Goal: Contribute content: Add original content to the website for others to see

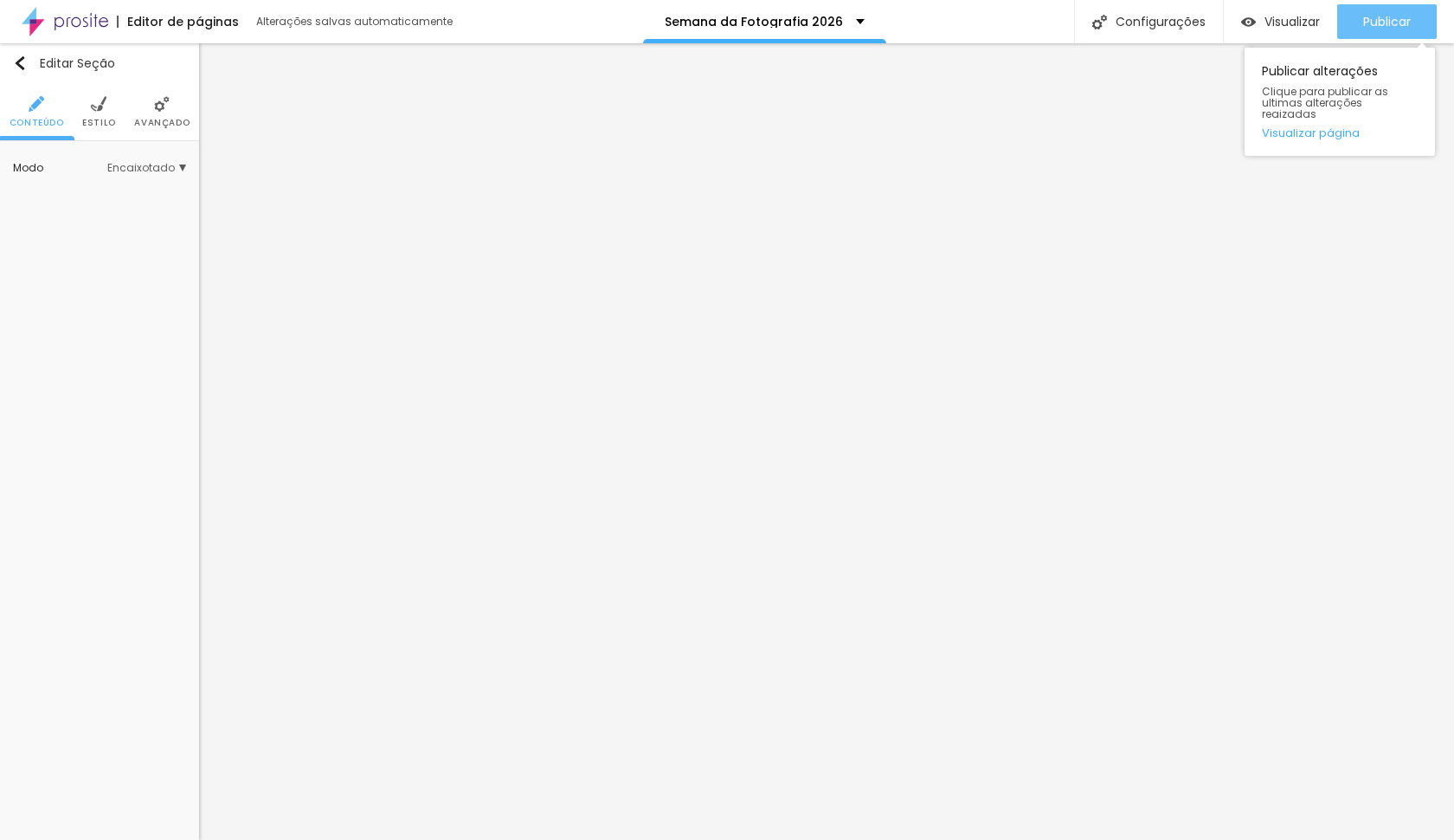
click at [1386, 35] on div "Publicar" at bounding box center [1387, 22] width 47 height 35
click at [112, 12] on div "Editor de páginas Alterações salvas automaticamente" at bounding box center [228, 21] width 455 height 43
click at [102, 14] on img at bounding box center [65, 21] width 87 height 43
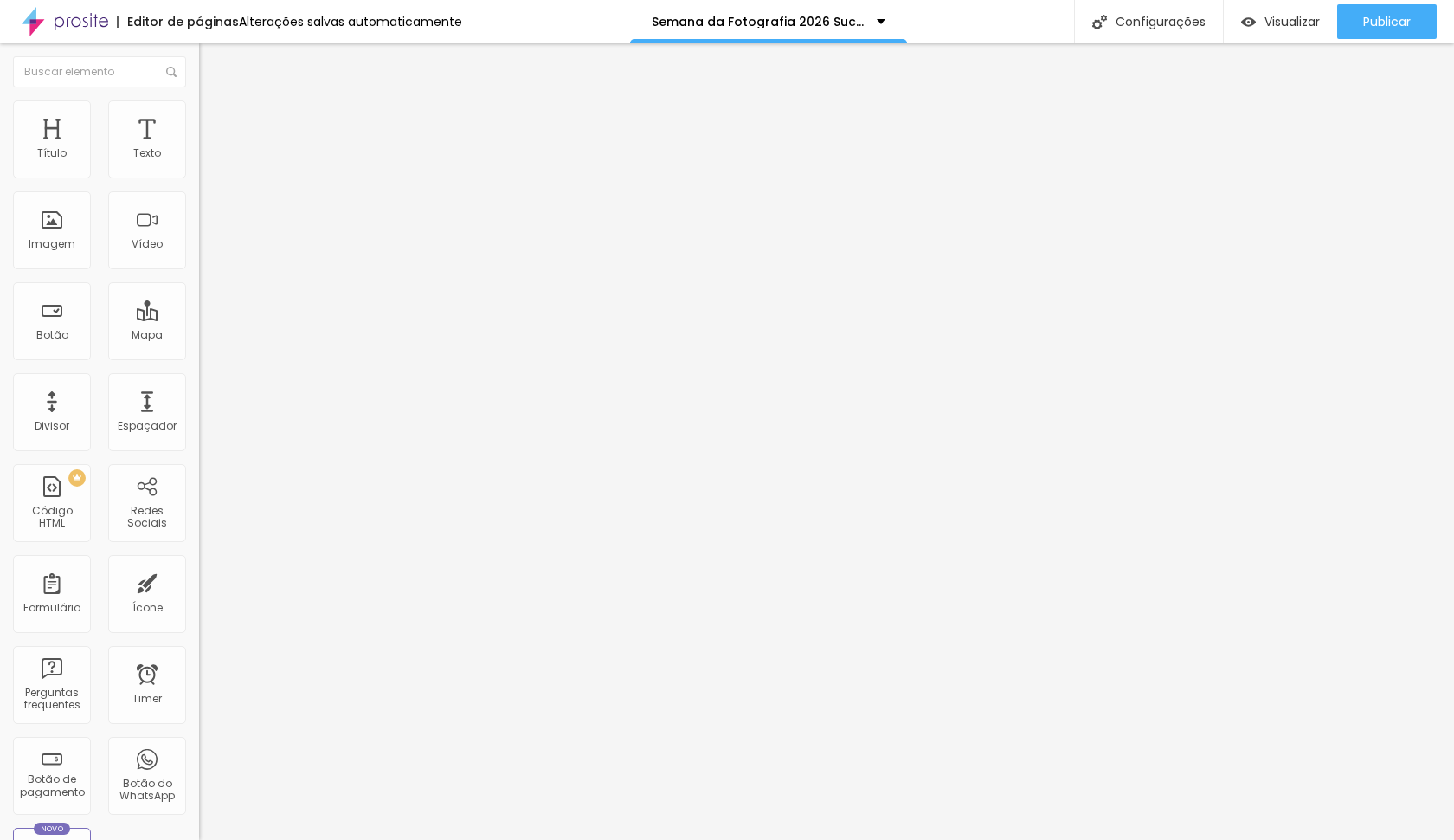
click at [215, 119] on span "Estilo" at bounding box center [228, 112] width 27 height 15
click at [199, 109] on img at bounding box center [207, 109] width 16 height 16
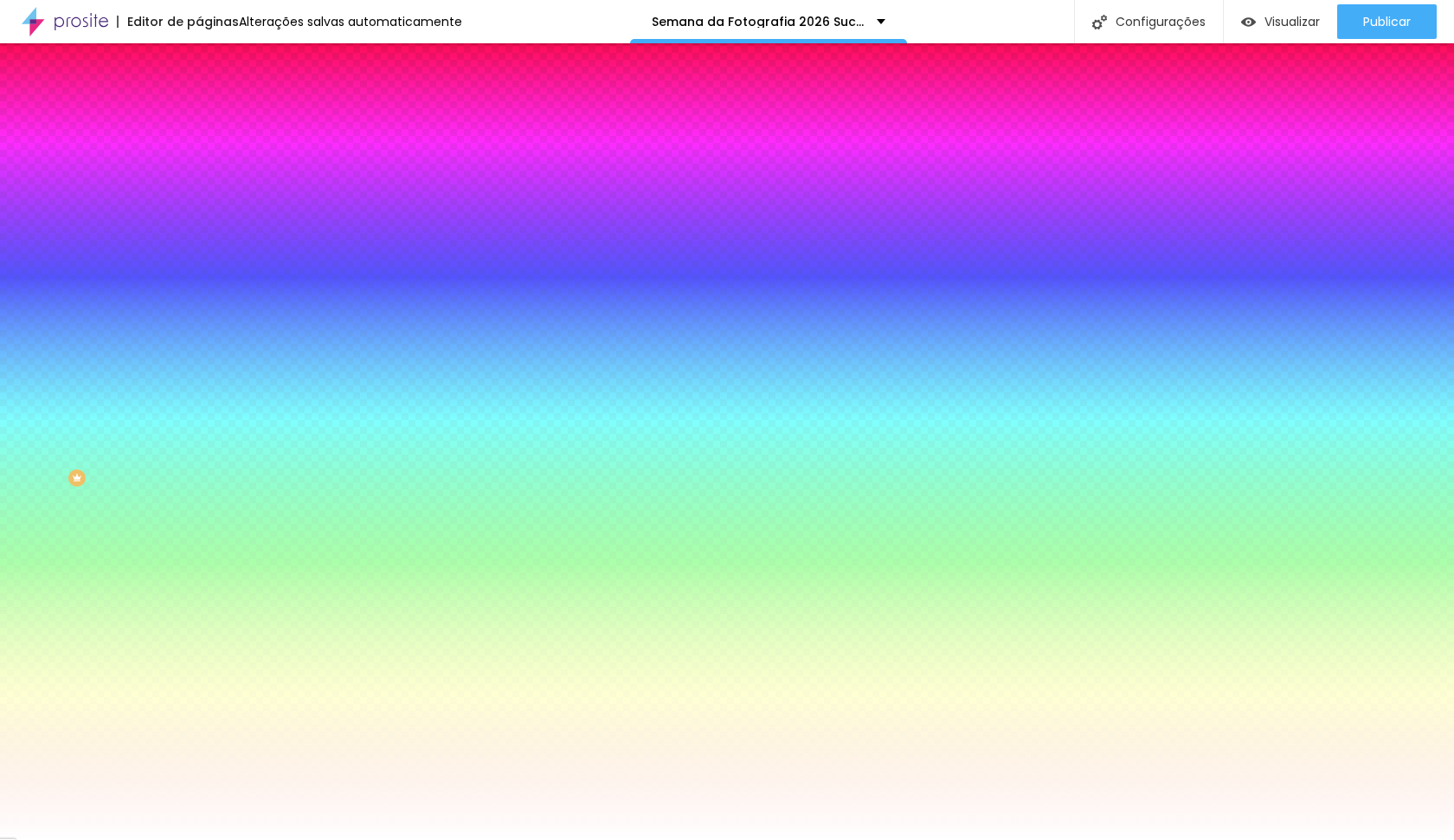
click at [199, 236] on div at bounding box center [298, 236] width 199 height 0
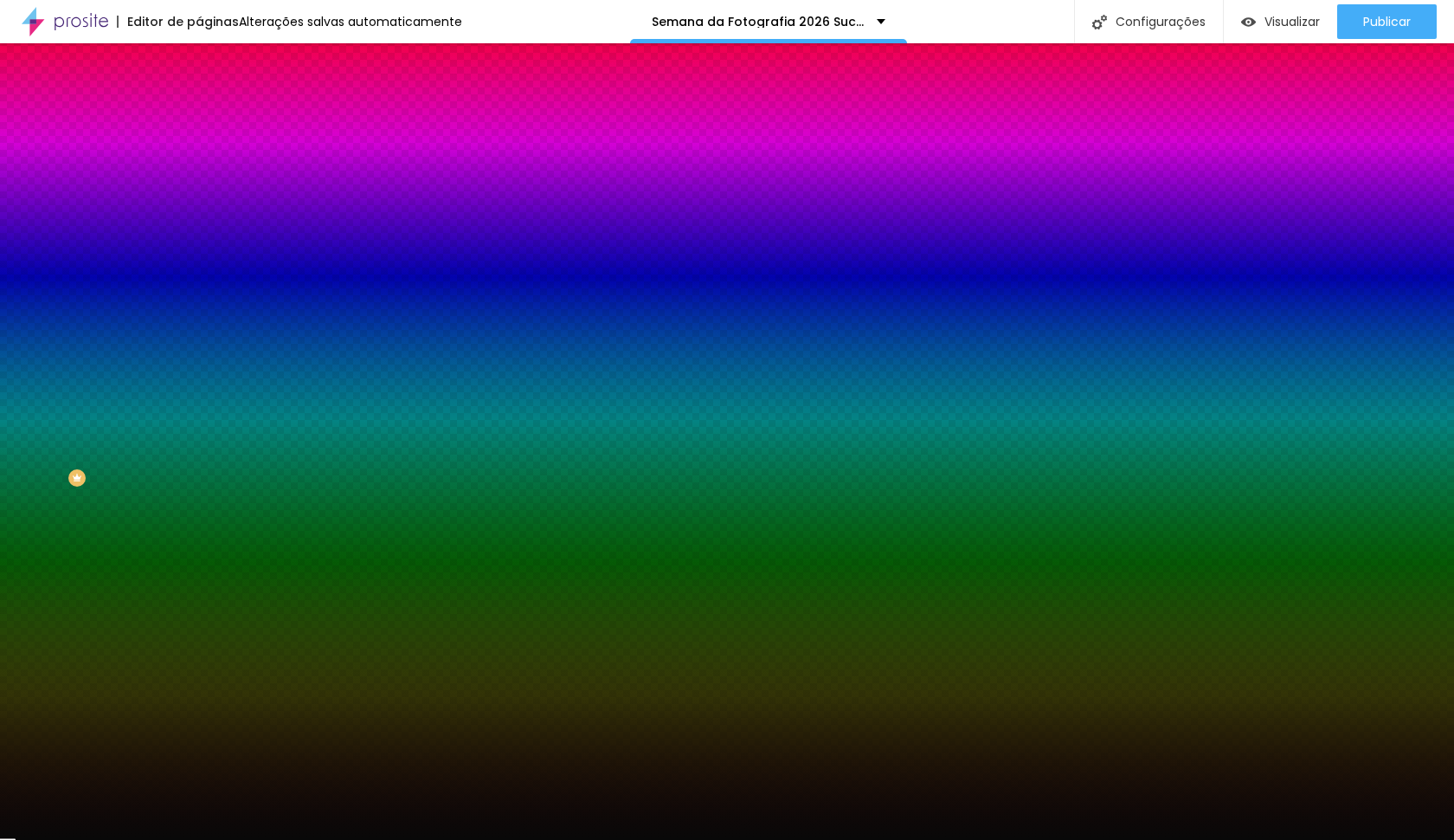
type input "#000000"
drag, startPoint x: 50, startPoint y: 418, endPoint x: 13, endPoint y: 477, distance: 69.6
click at [199, 477] on div "Editar Seção Conteúdo Estilo Avançado Imagem de fundo Adicionar imagem Efeito d…" at bounding box center [298, 441] width 199 height 796
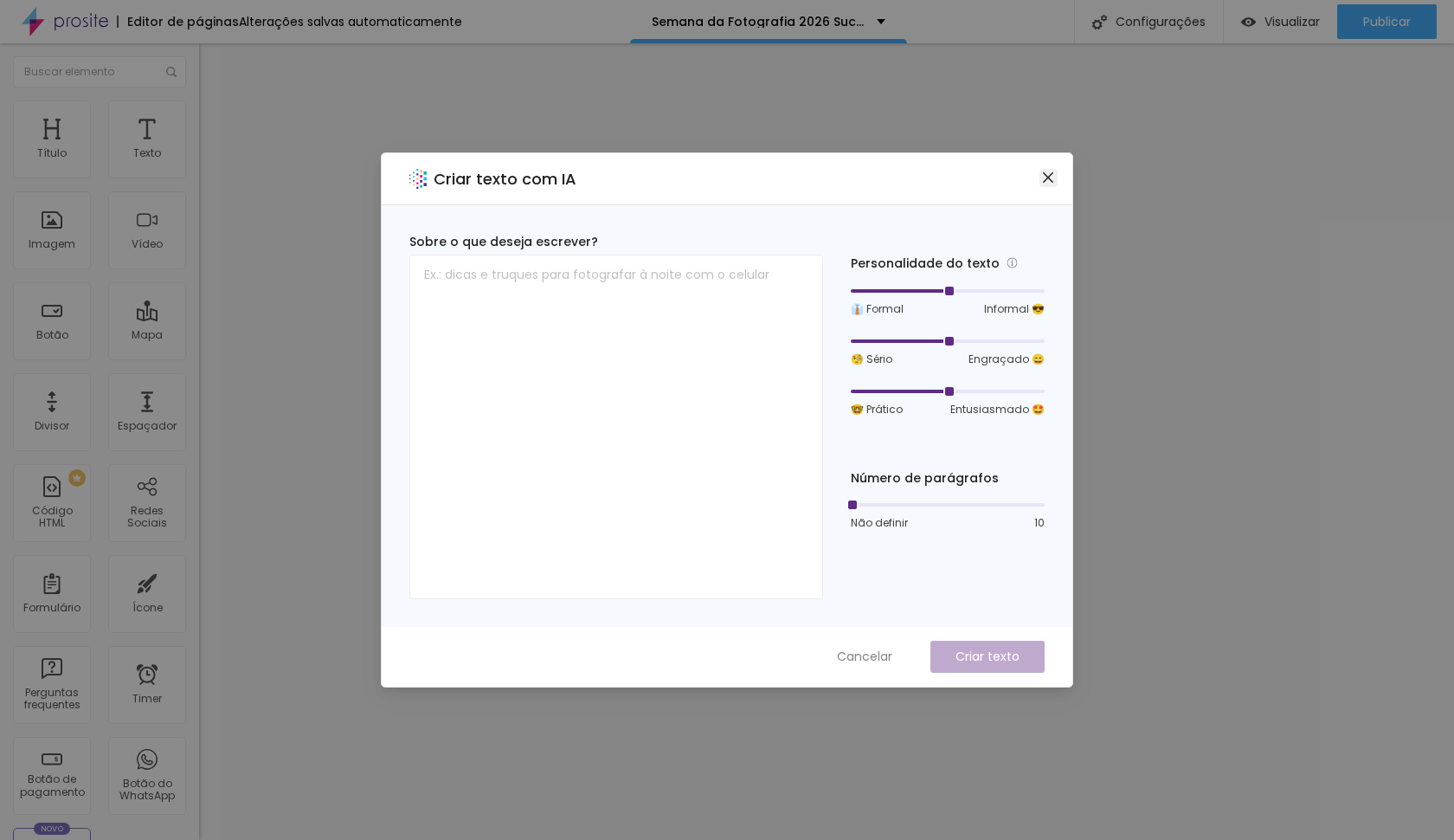
click at [1044, 180] on icon "close" at bounding box center [1048, 178] width 14 height 14
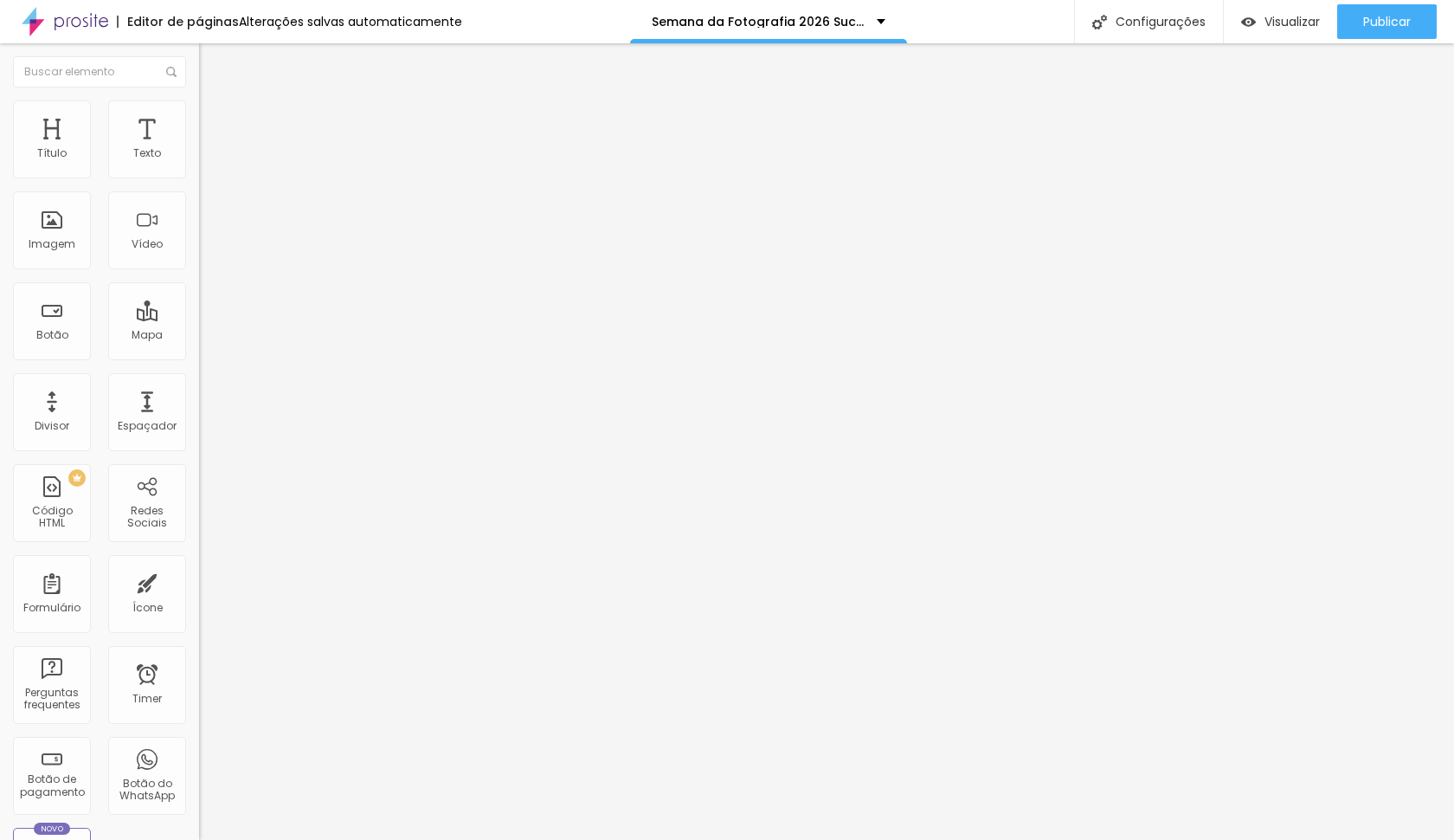
click at [199, 112] on ul "Conteúdo Estilo Avançado" at bounding box center [298, 109] width 199 height 52
click at [215, 118] on span "Estilo" at bounding box center [228, 112] width 27 height 15
click at [199, 105] on img at bounding box center [207, 109] width 16 height 16
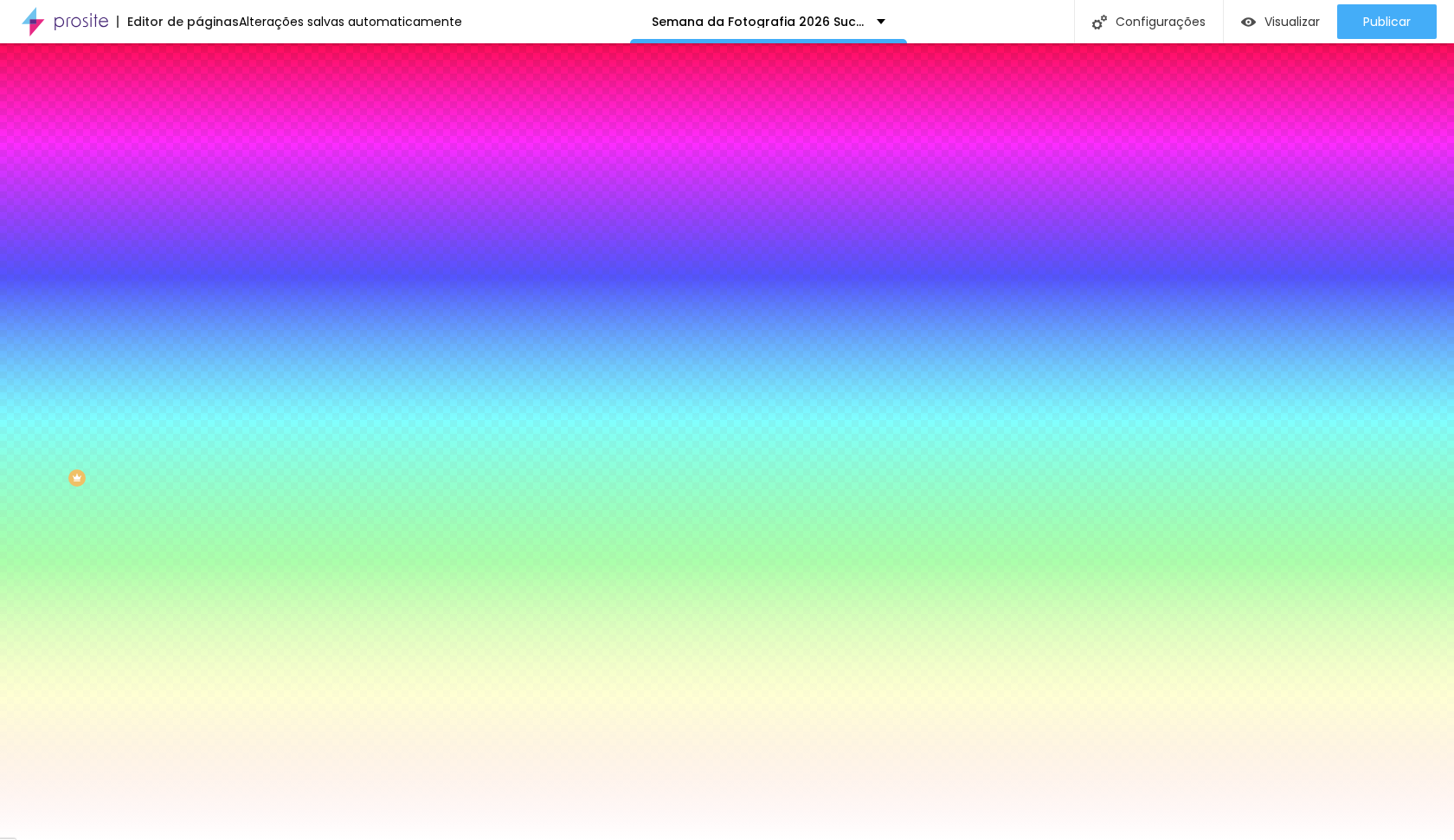
click at [199, 183] on div "Cor de fundo Voltar ao padrão #FFFFFF" at bounding box center [298, 159] width 199 height 47
click at [199, 173] on input "#FFFFFF" at bounding box center [302, 174] width 208 height 18
click at [199, 173] on input "#FFFFFF" at bounding box center [302, 174] width 208 height 18
paste input "25D366"
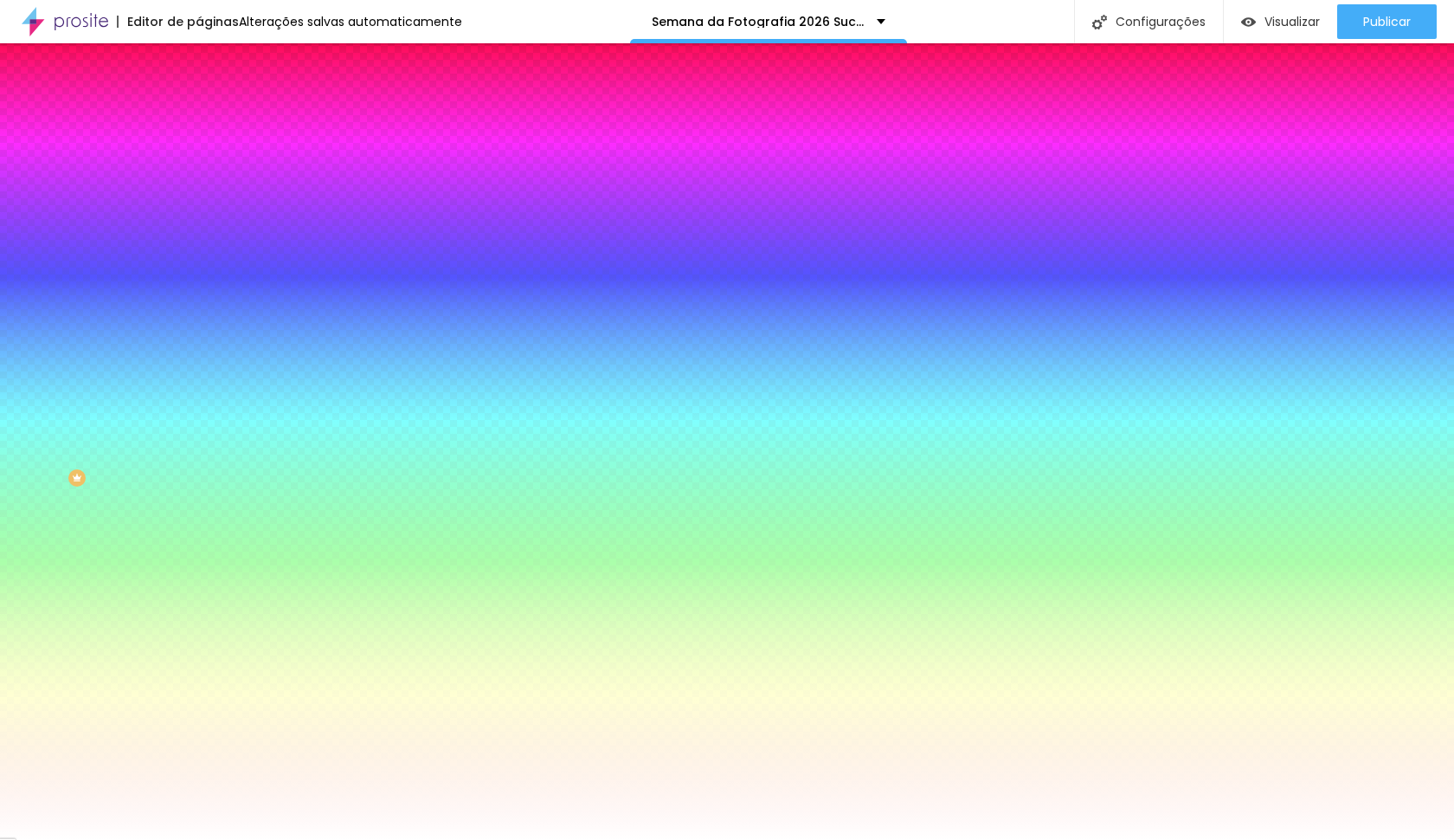
type input "#25D366"
click at [206, 215] on icon "button" at bounding box center [211, 220] width 11 height 11
type input "17"
type input "18"
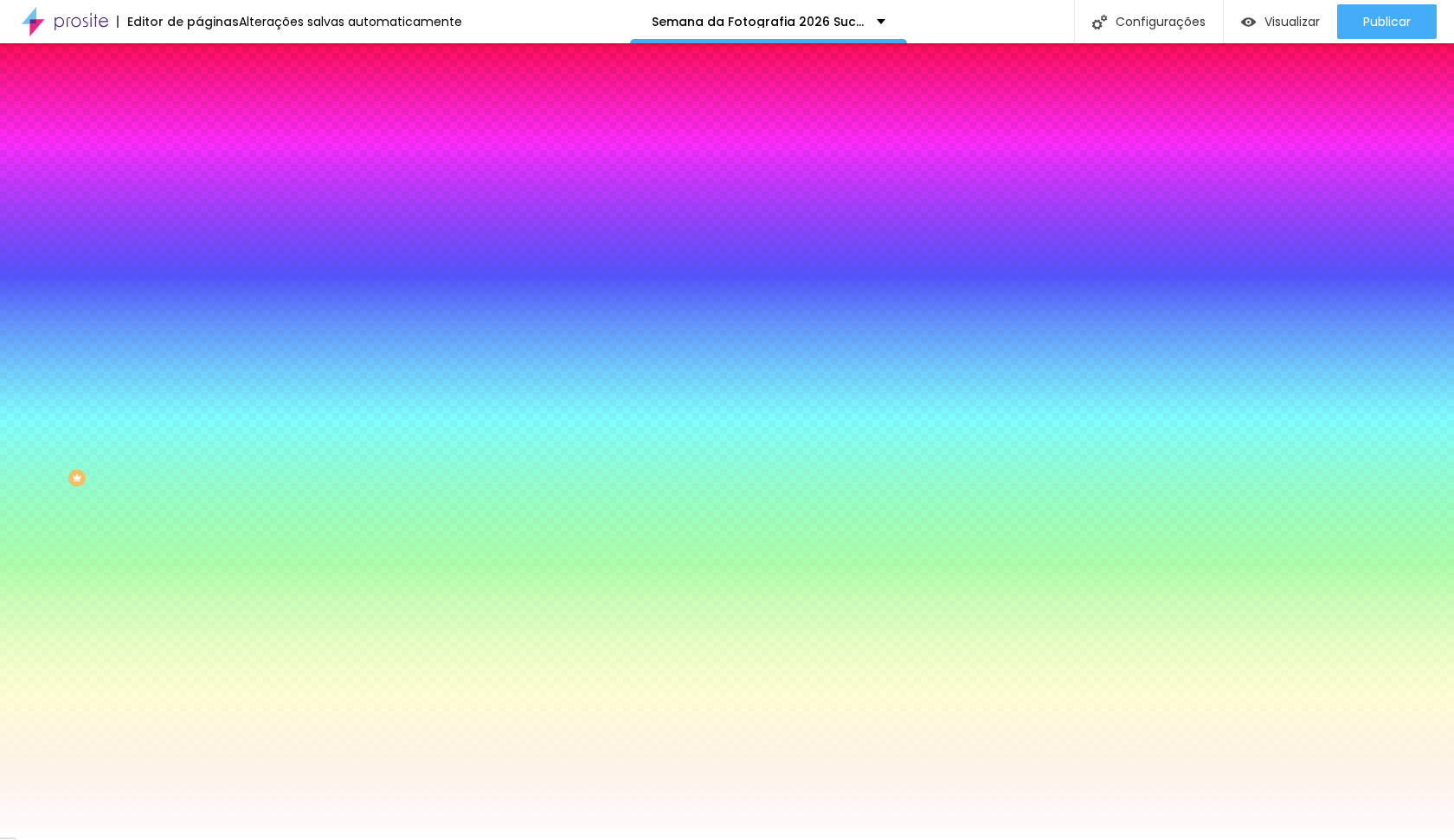
type input "18"
type input "19"
drag, startPoint x: 268, startPoint y: 327, endPoint x: 279, endPoint y: 327, distance: 11.0
type input "19"
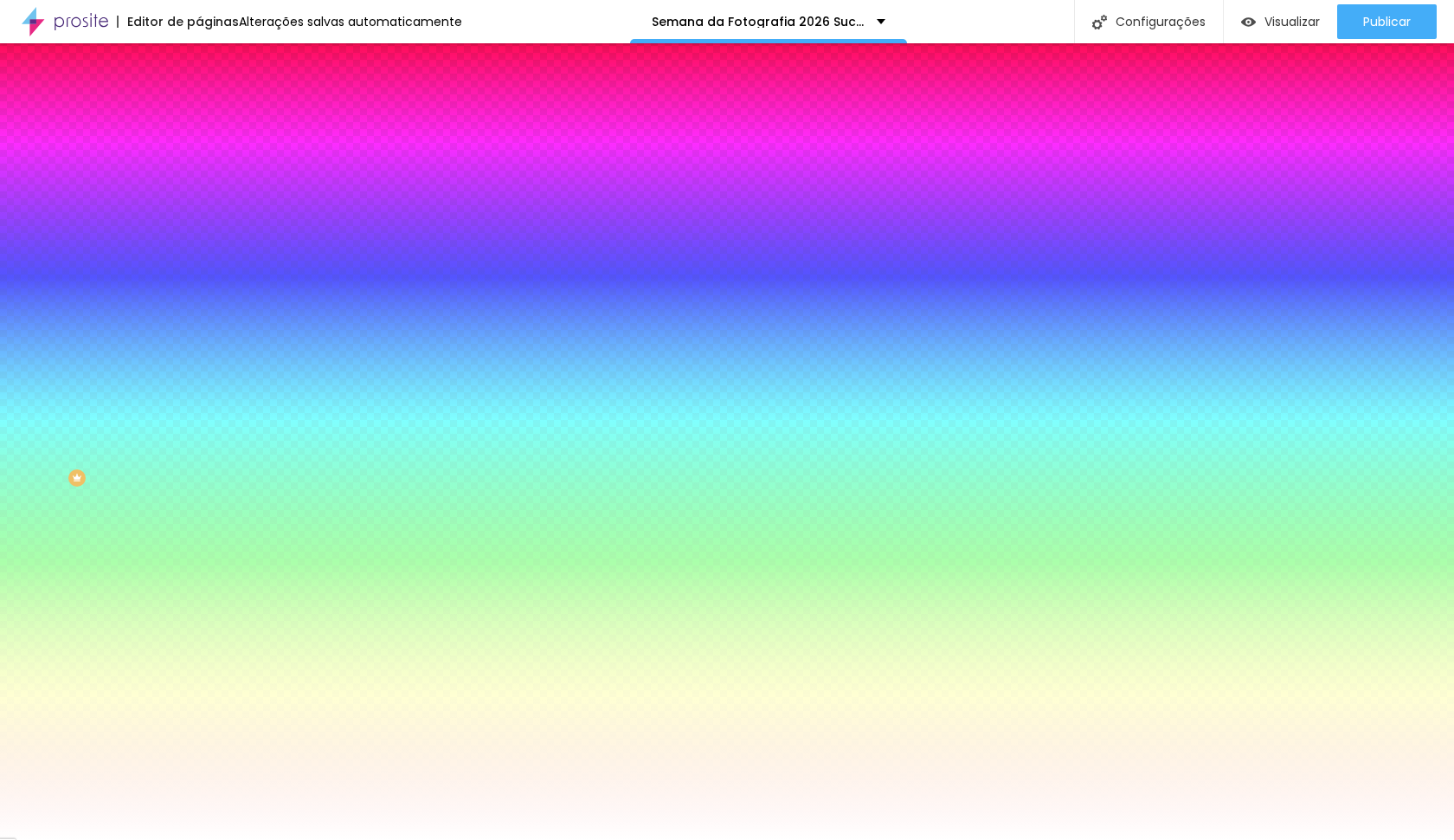
type input "0.3"
type input "0.4"
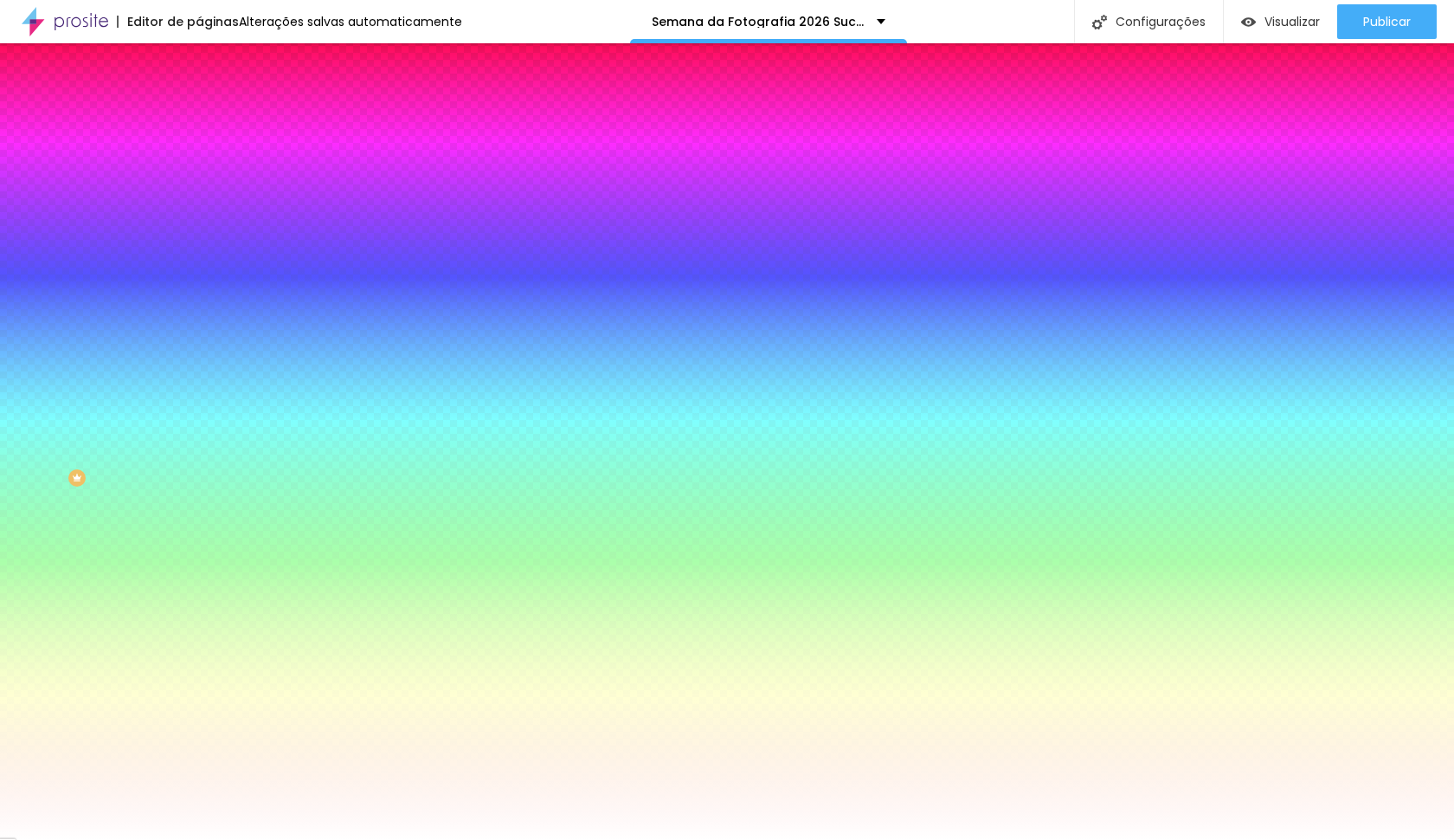
type input "0.5"
type input "0.6"
type input "0.5"
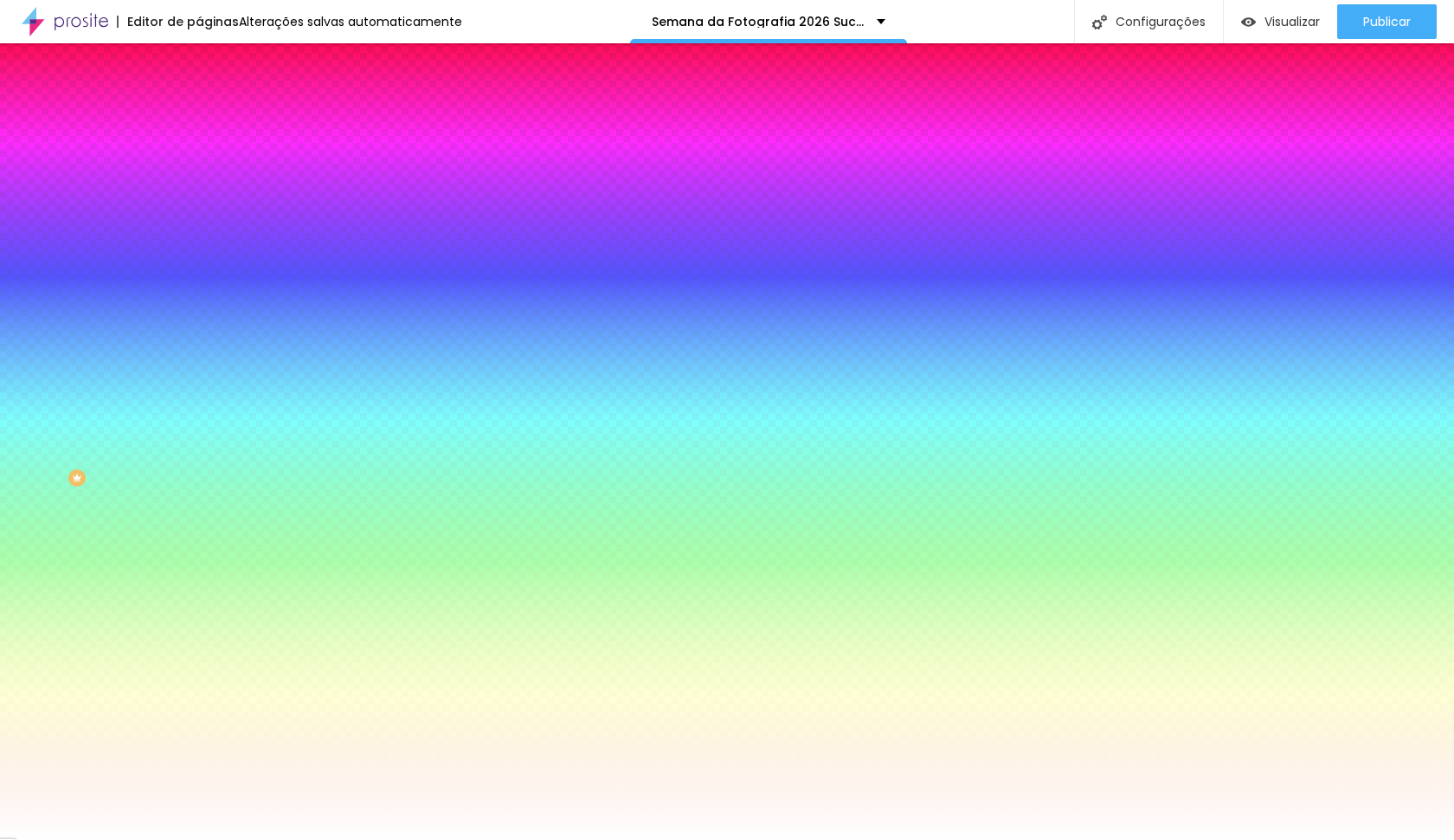
type input "0.5"
type input "0.4"
type input "0.3"
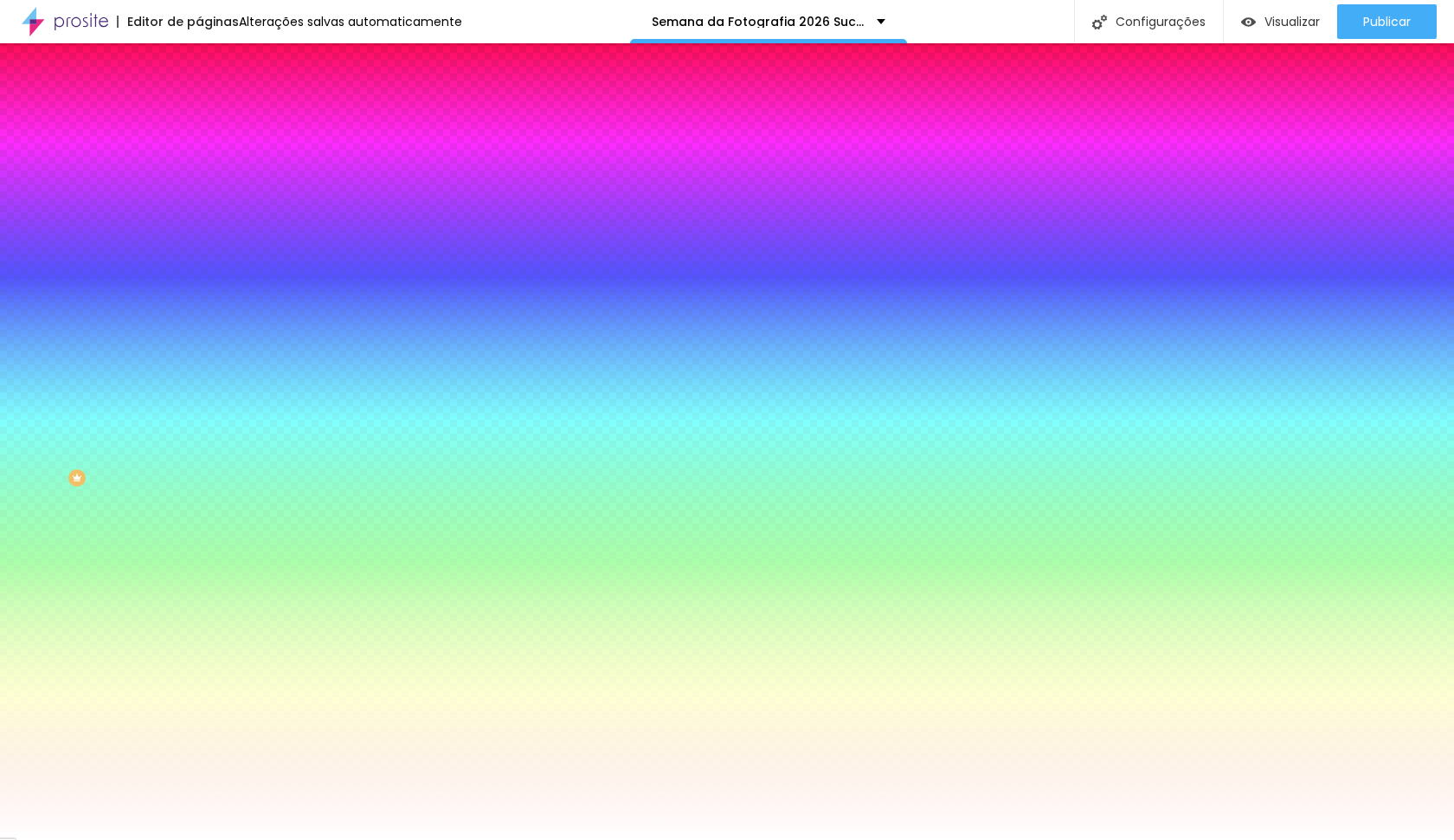
type input "0.2"
type input "0.1"
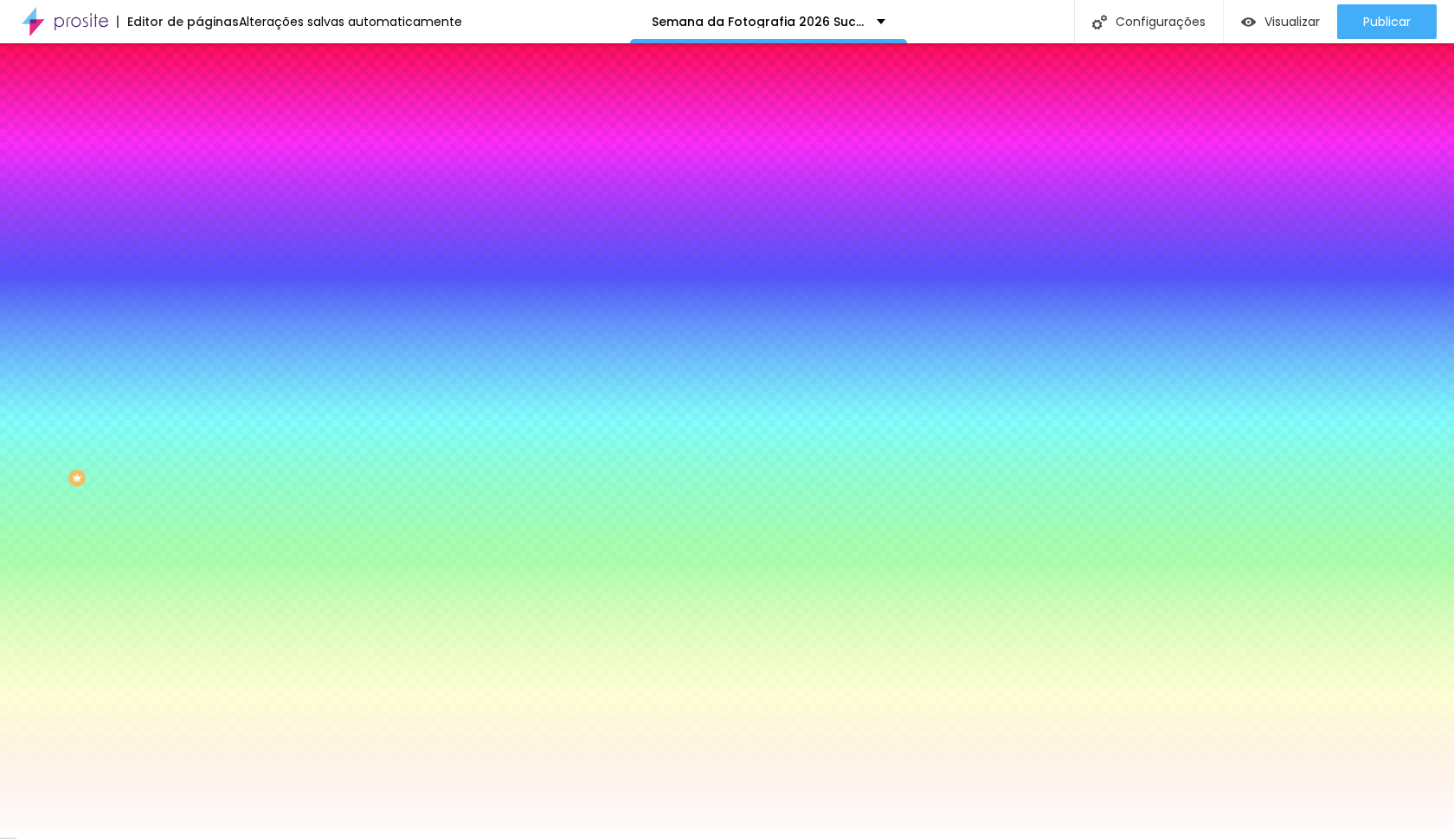
click at [274, 839] on div at bounding box center [727, 840] width 1454 height 0
click at [215, 102] on span "Conteúdo" at bounding box center [241, 95] width 53 height 15
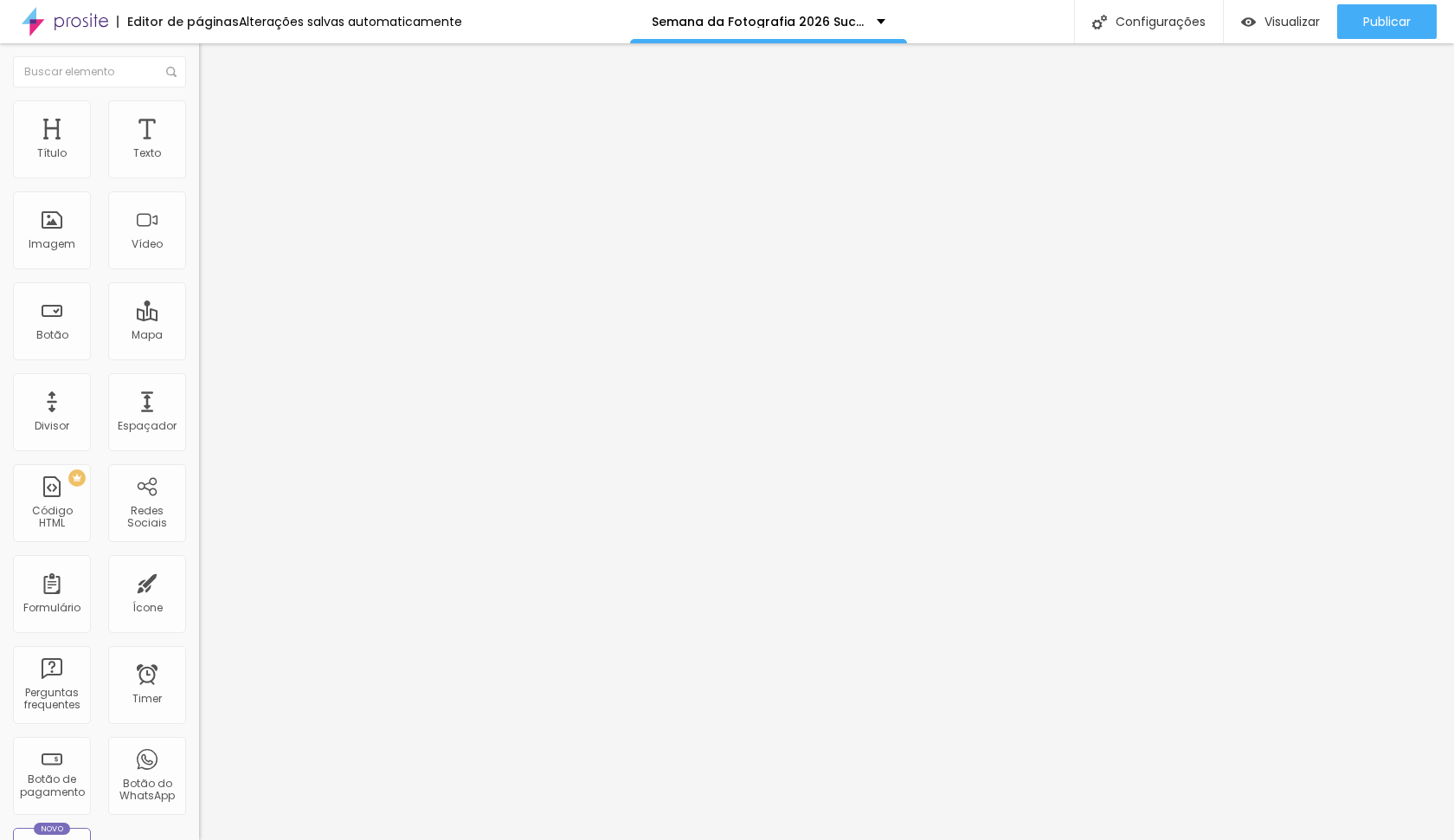
click at [199, 163] on input "Click me" at bounding box center [302, 154] width 208 height 18
type input "n"
type input "Entrar no Grupo do WhatsApp"
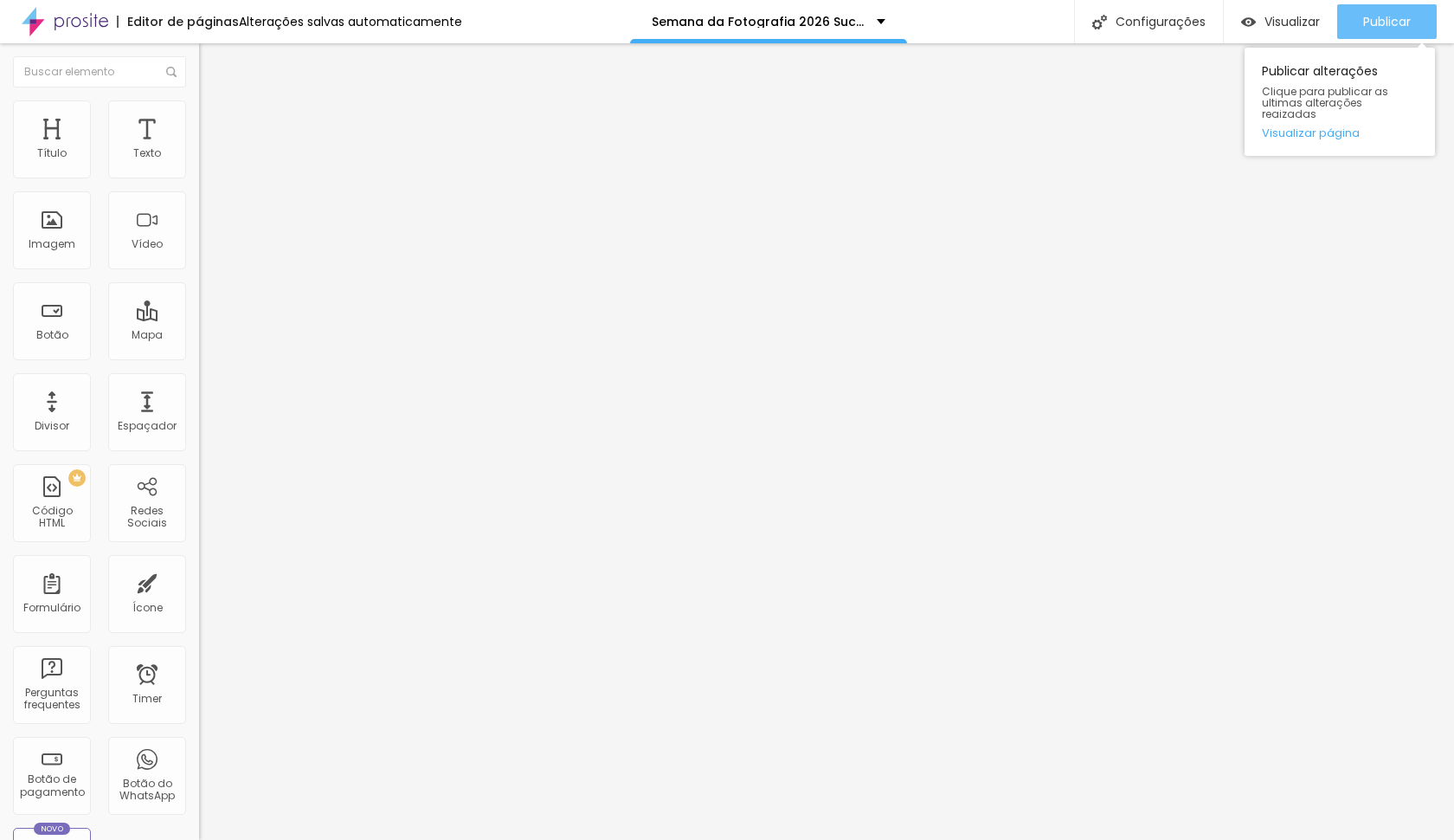
click at [1406, 25] on span "Publicar" at bounding box center [1387, 22] width 47 height 14
click at [1323, 127] on link "Visualizar página" at bounding box center [1340, 132] width 156 height 11
click at [215, 116] on span "Avançado" at bounding box center [243, 112] width 57 height 15
click at [215, 122] on span "Avançado" at bounding box center [243, 129] width 57 height 15
type input "25"
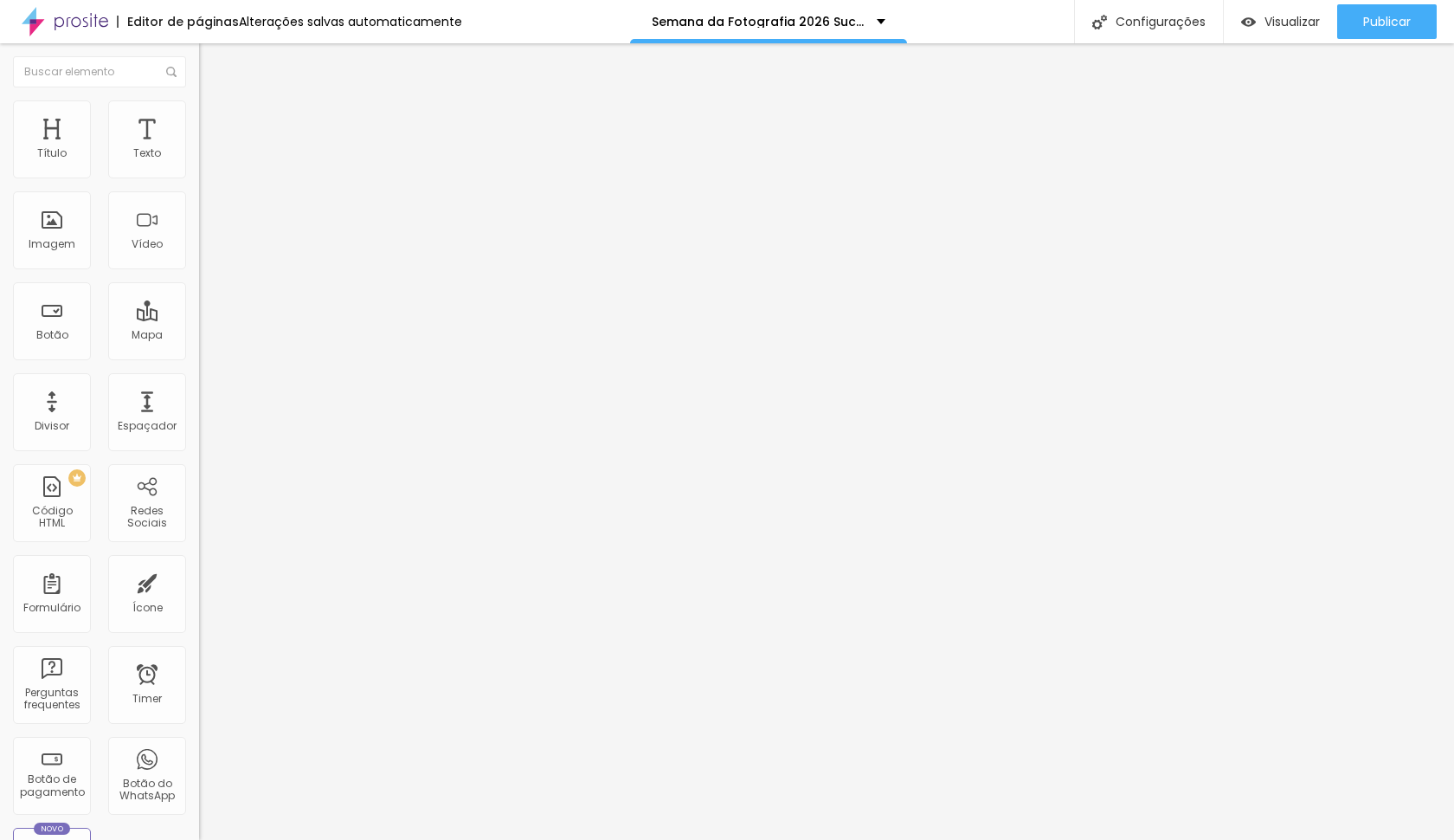
type input "25"
type input "50"
drag, startPoint x: 70, startPoint y: 173, endPoint x: 270, endPoint y: 204, distance: 202.4
type input "50"
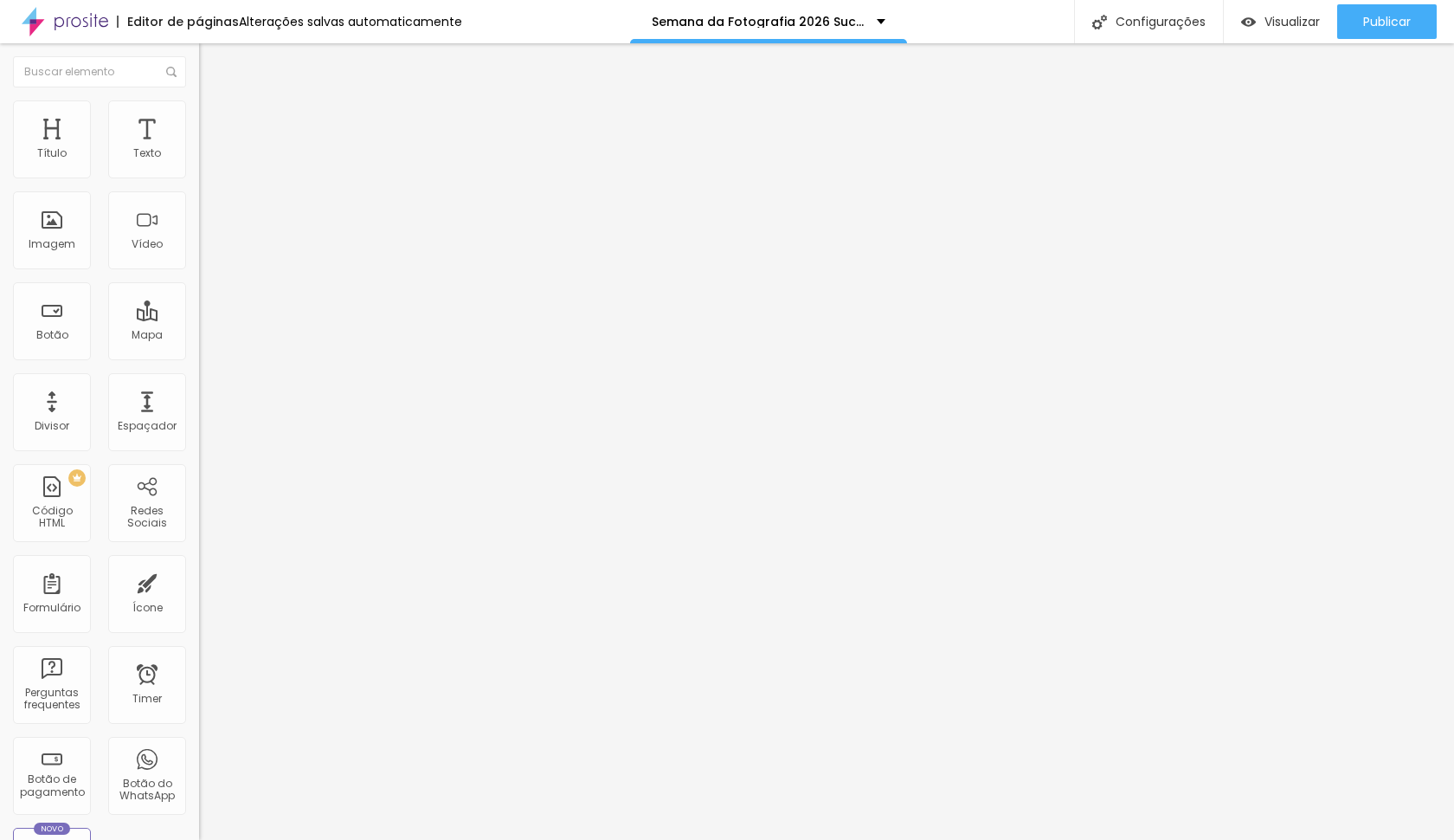
click at [270, 204] on div "Título Texto Imagem Vídeo Botão Mapa Divisor Espaçador PREMIUM Código HTML Rede…" at bounding box center [727, 441] width 1454 height 796
click at [199, 166] on div "Tipografia Voltar ao padrão" at bounding box center [298, 141] width 199 height 48
click at [199, 166] on button "button" at bounding box center [211, 157] width 25 height 18
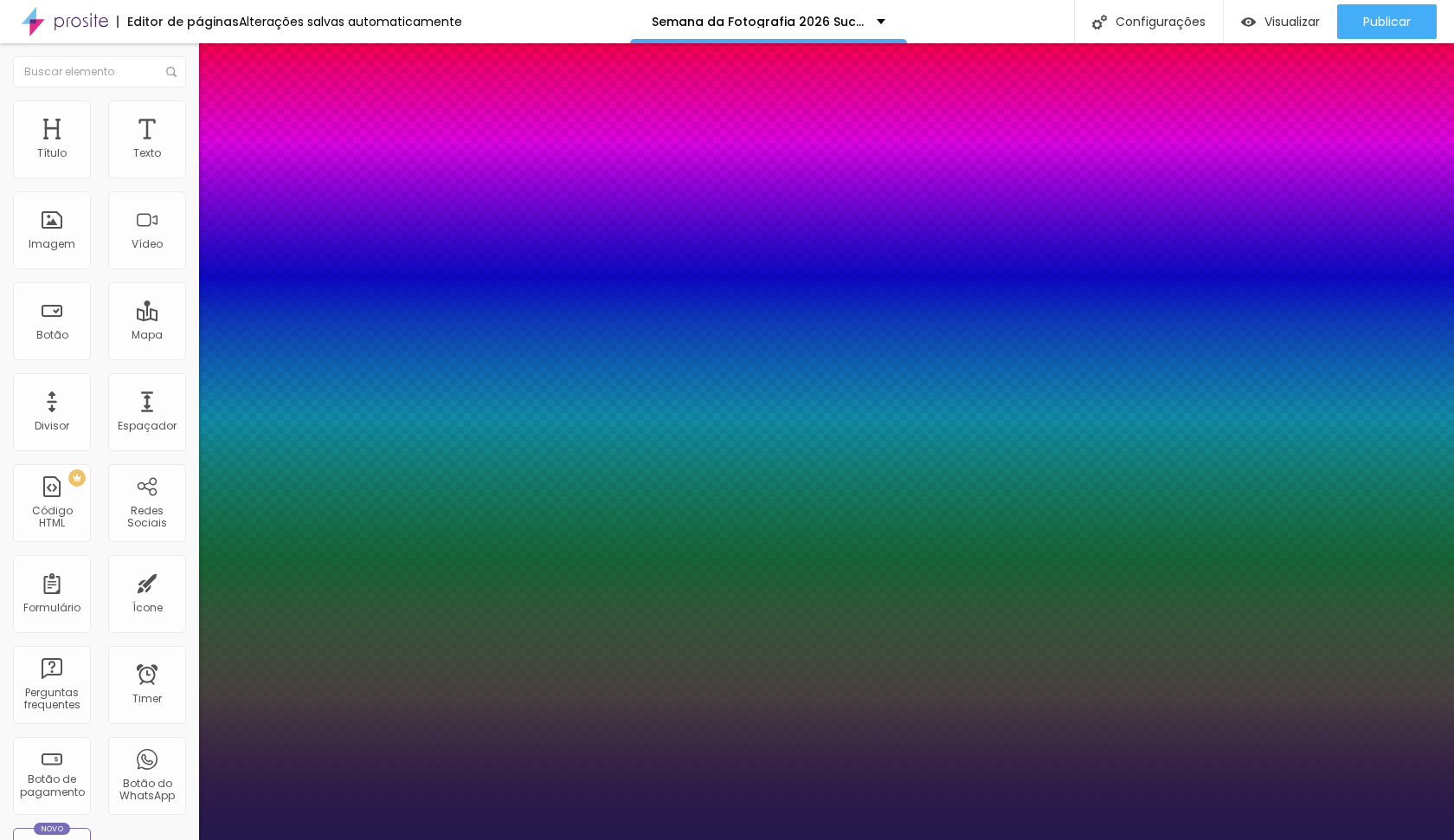
type input "1"
type input "1.1"
type input "1"
type input "1.2"
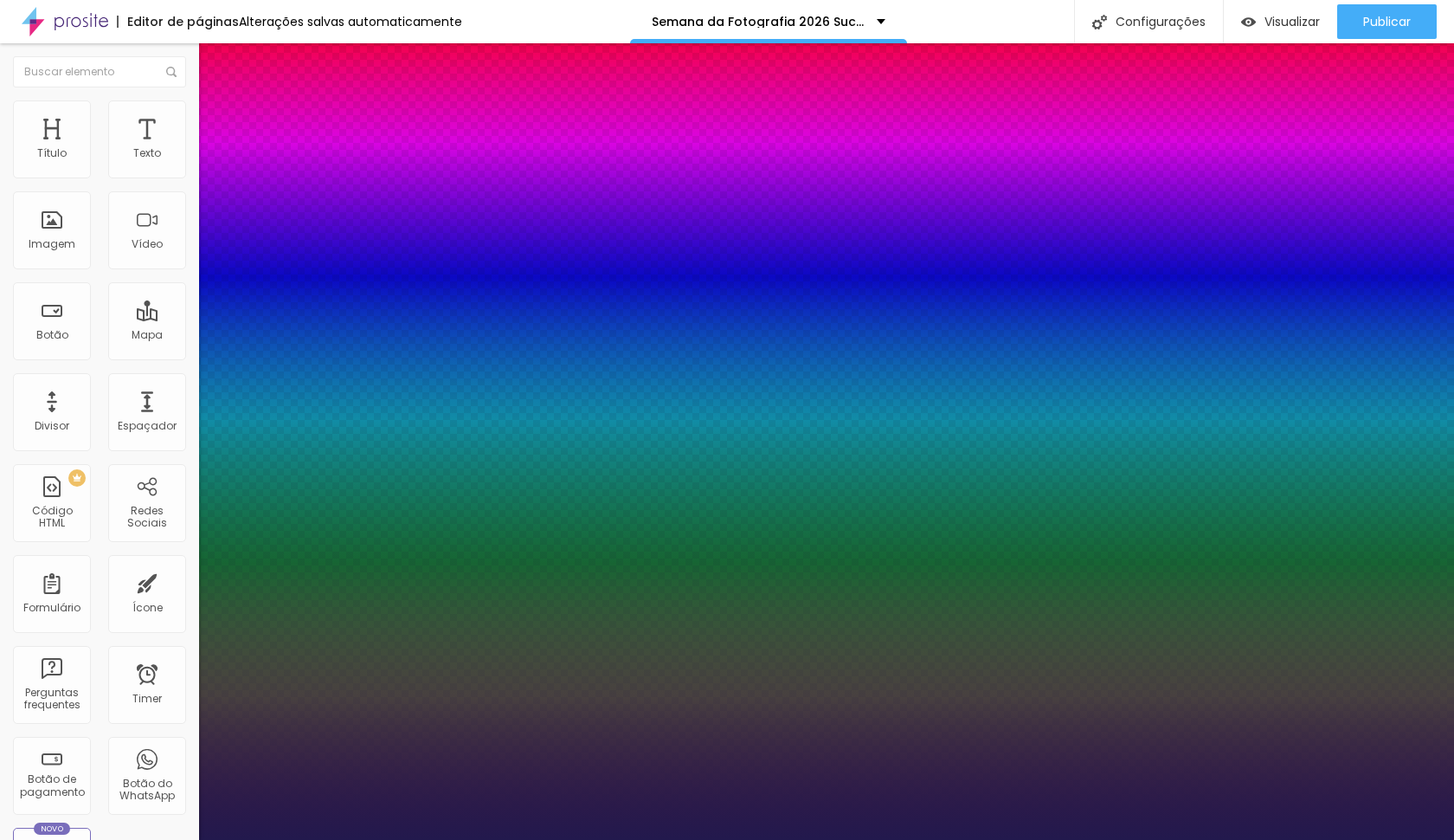
type input "1.2"
type input "1"
type input "1.3"
type input "1"
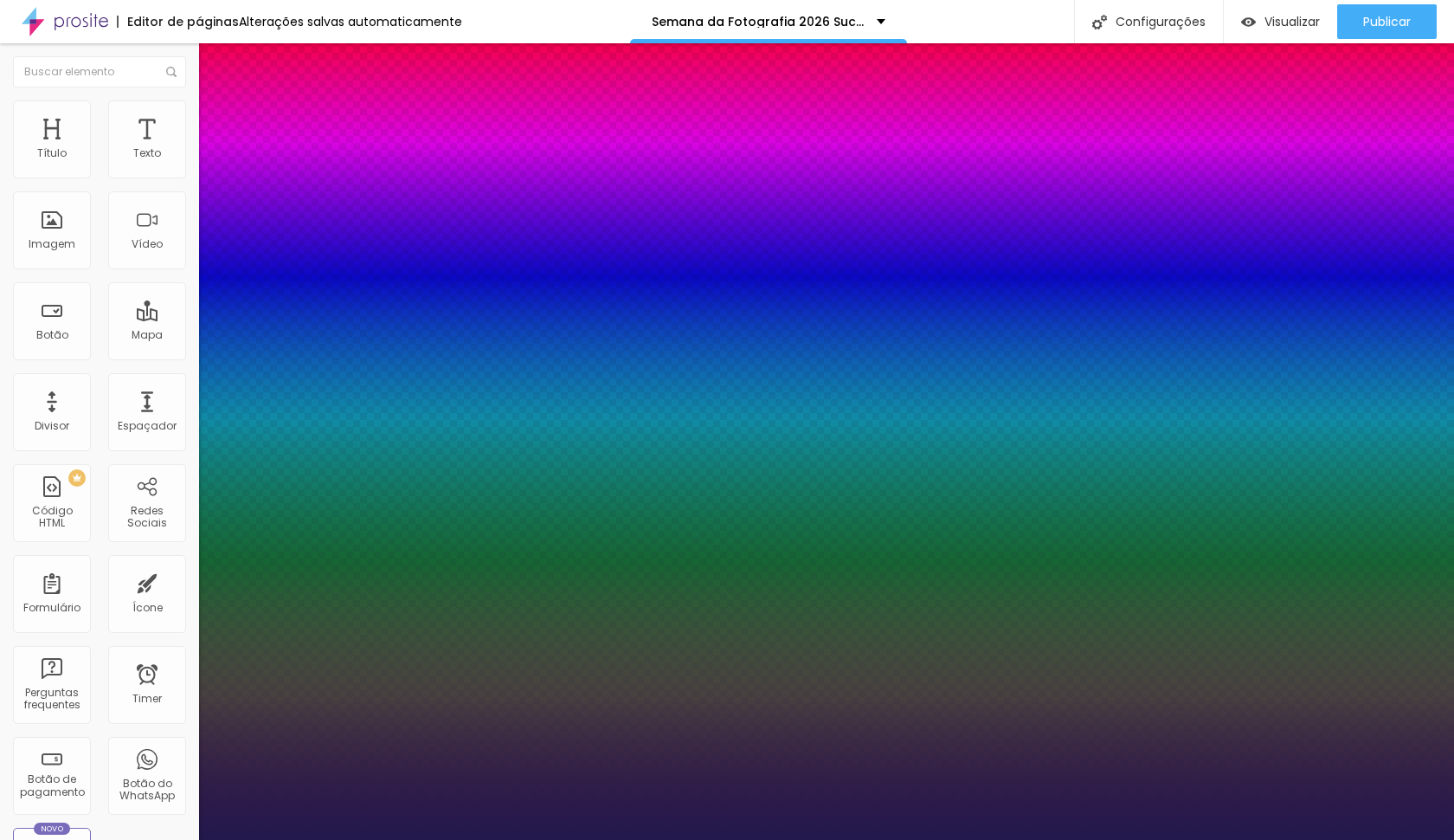
type input "1.4"
type input "1"
type input "1.3"
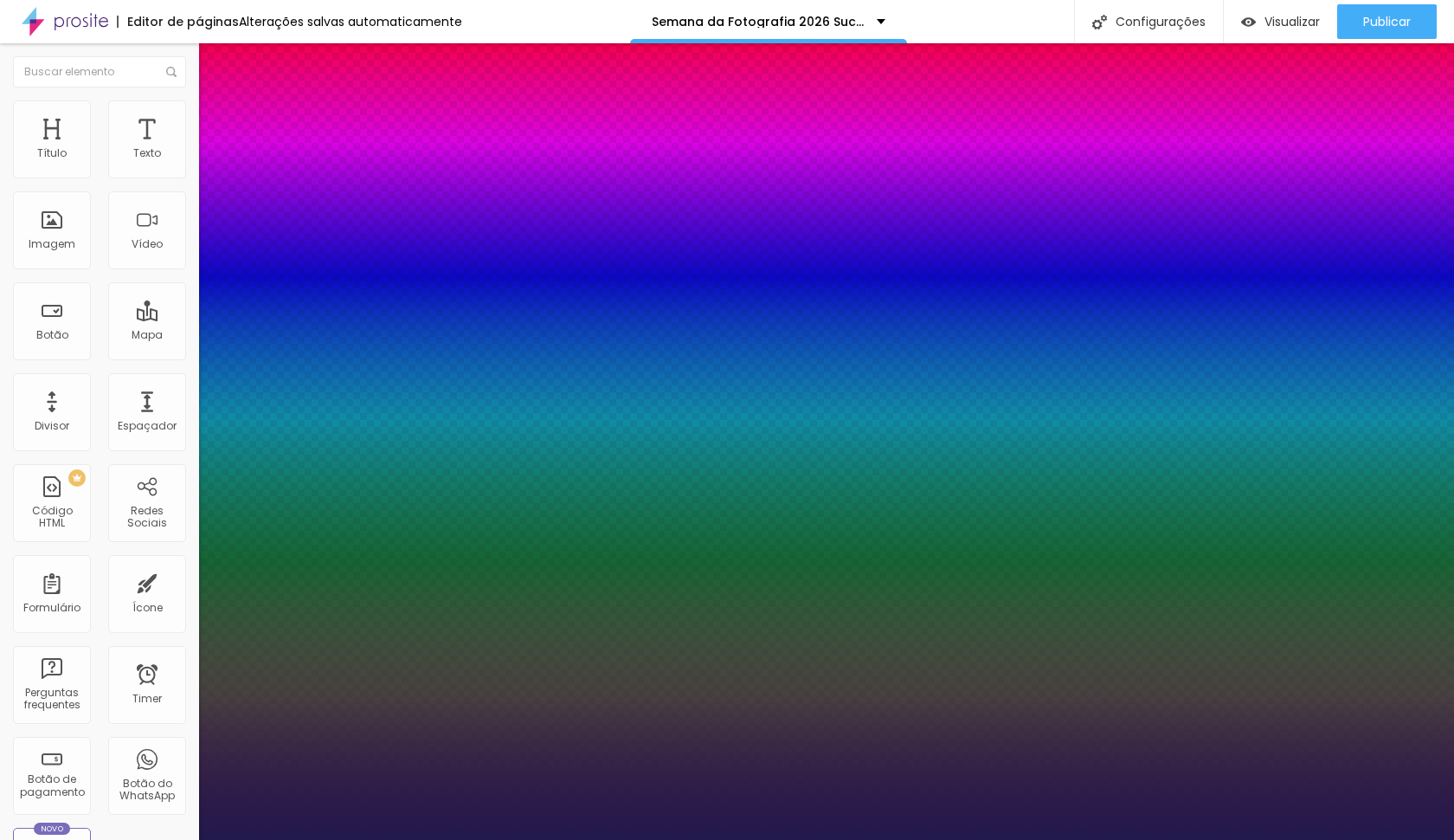
drag, startPoint x: 266, startPoint y: 414, endPoint x: 293, endPoint y: 418, distance: 27.3
type input "1.3"
type input "1"
click at [492, 839] on div at bounding box center [727, 840] width 1454 height 0
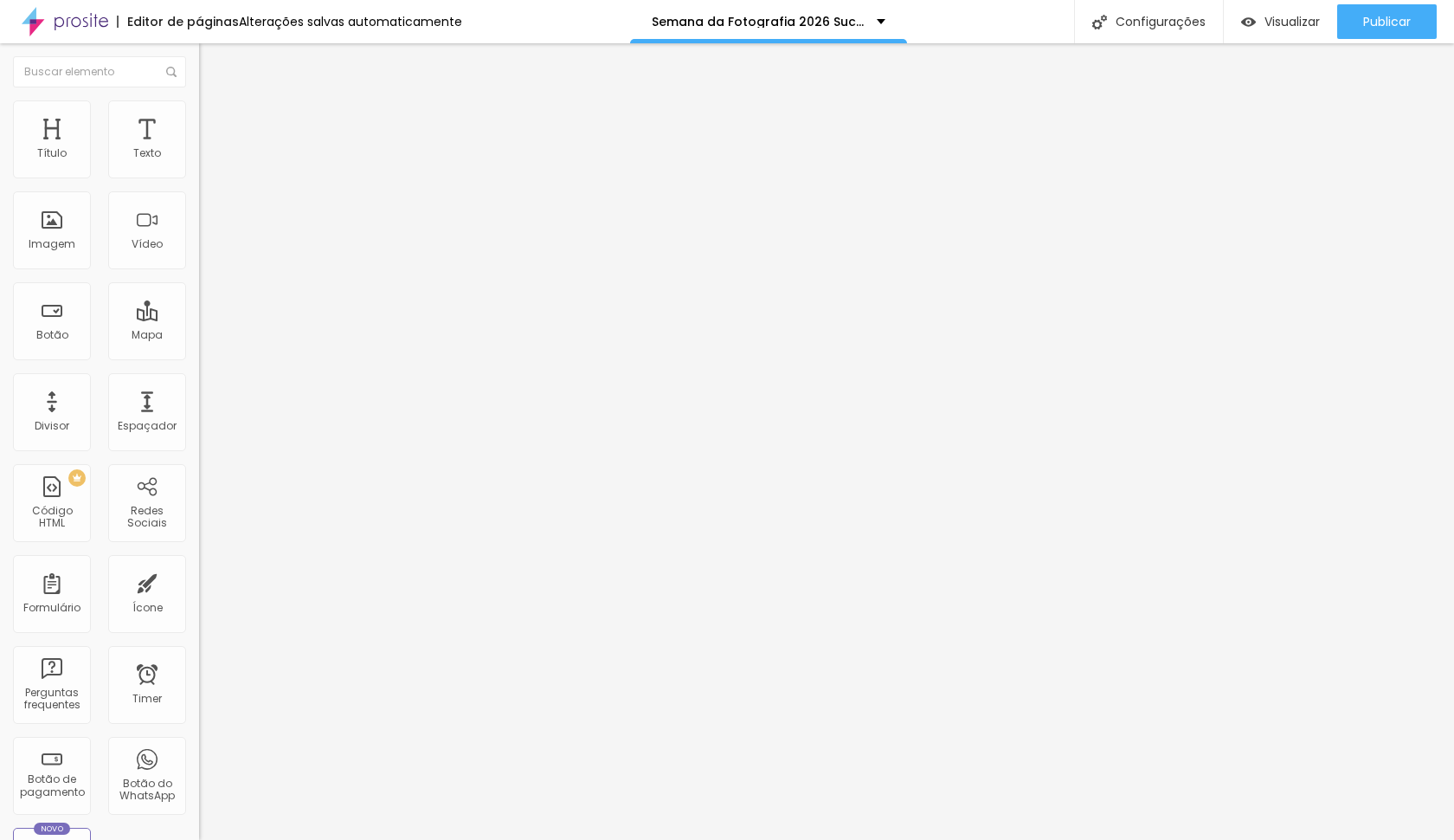
click at [215, 122] on span "Avançado" at bounding box center [243, 129] width 57 height 15
click at [199, 499] on div at bounding box center [298, 499] width 199 height 0
click at [199, 510] on div at bounding box center [298, 510] width 199 height 0
click at [215, 122] on span "Avançado" at bounding box center [243, 129] width 57 height 15
click at [199, 479] on div "Visível nos dispositivos" at bounding box center [298, 484] width 199 height 11
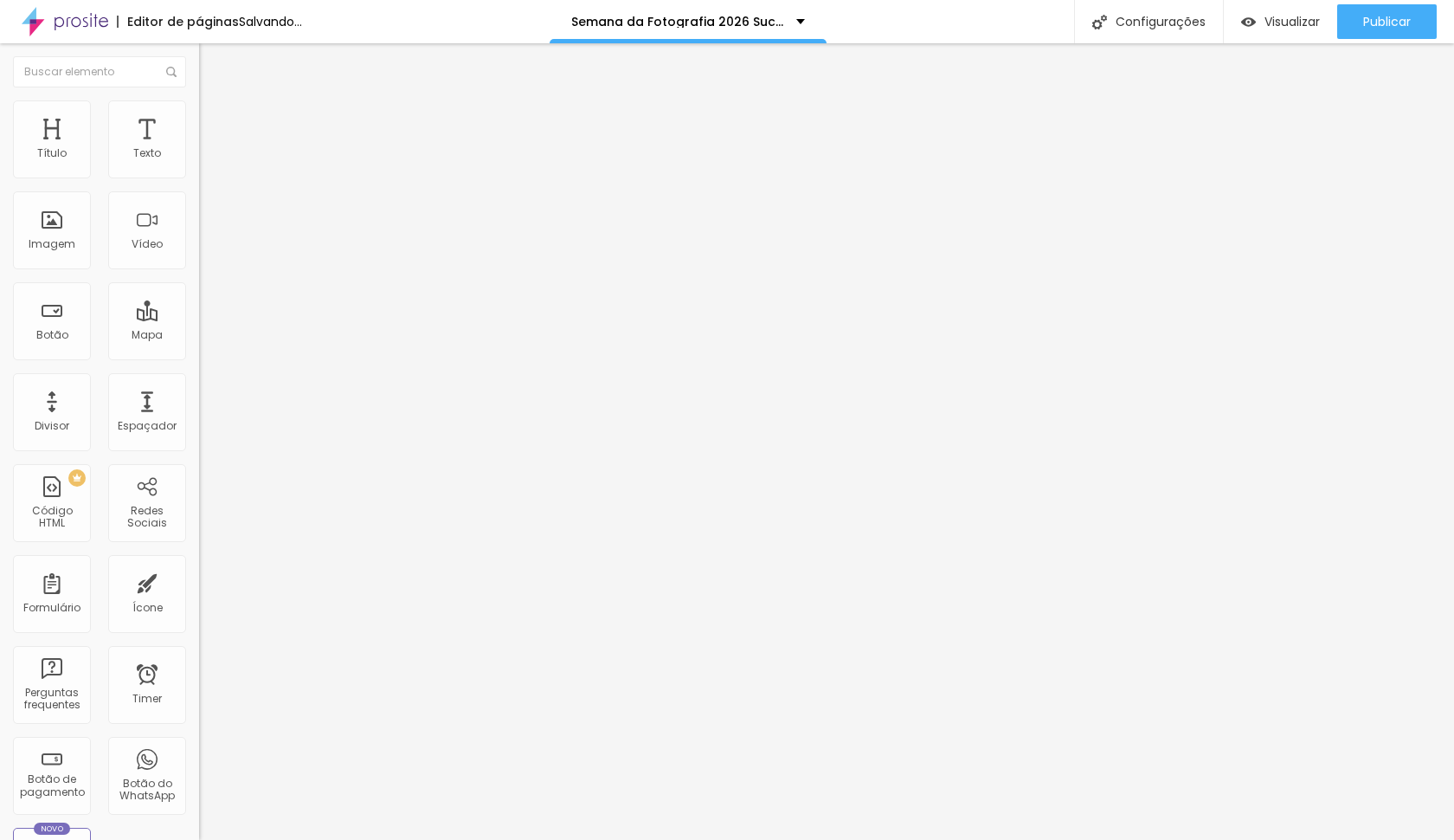
click at [199, 489] on li "Celular" at bounding box center [298, 494] width 199 height 11
click at [199, 499] on div at bounding box center [298, 499] width 199 height 0
click at [199, 499] on li "Tablet" at bounding box center [298, 505] width 199 height 11
click at [199, 510] on div at bounding box center [298, 510] width 199 height 0
click at [1387, 7] on div "Publicar" at bounding box center [1387, 22] width 47 height 35
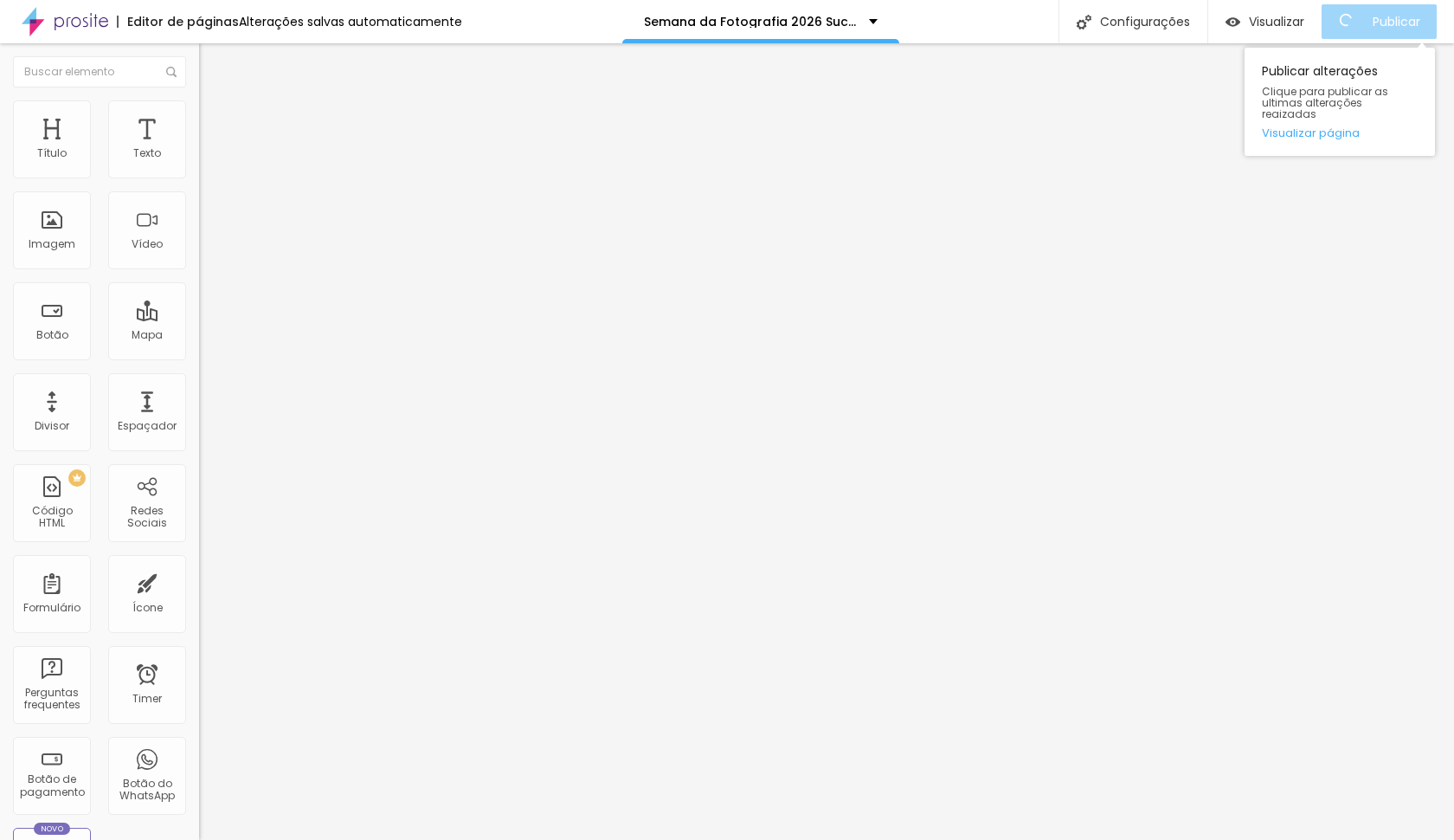
click at [1354, 129] on div "Publicar alterações Clique para publicar as ultimas alterações reaizadas Visual…" at bounding box center [1339, 102] width 190 height 109
click at [1344, 127] on link "Visualizar página" at bounding box center [1340, 132] width 156 height 11
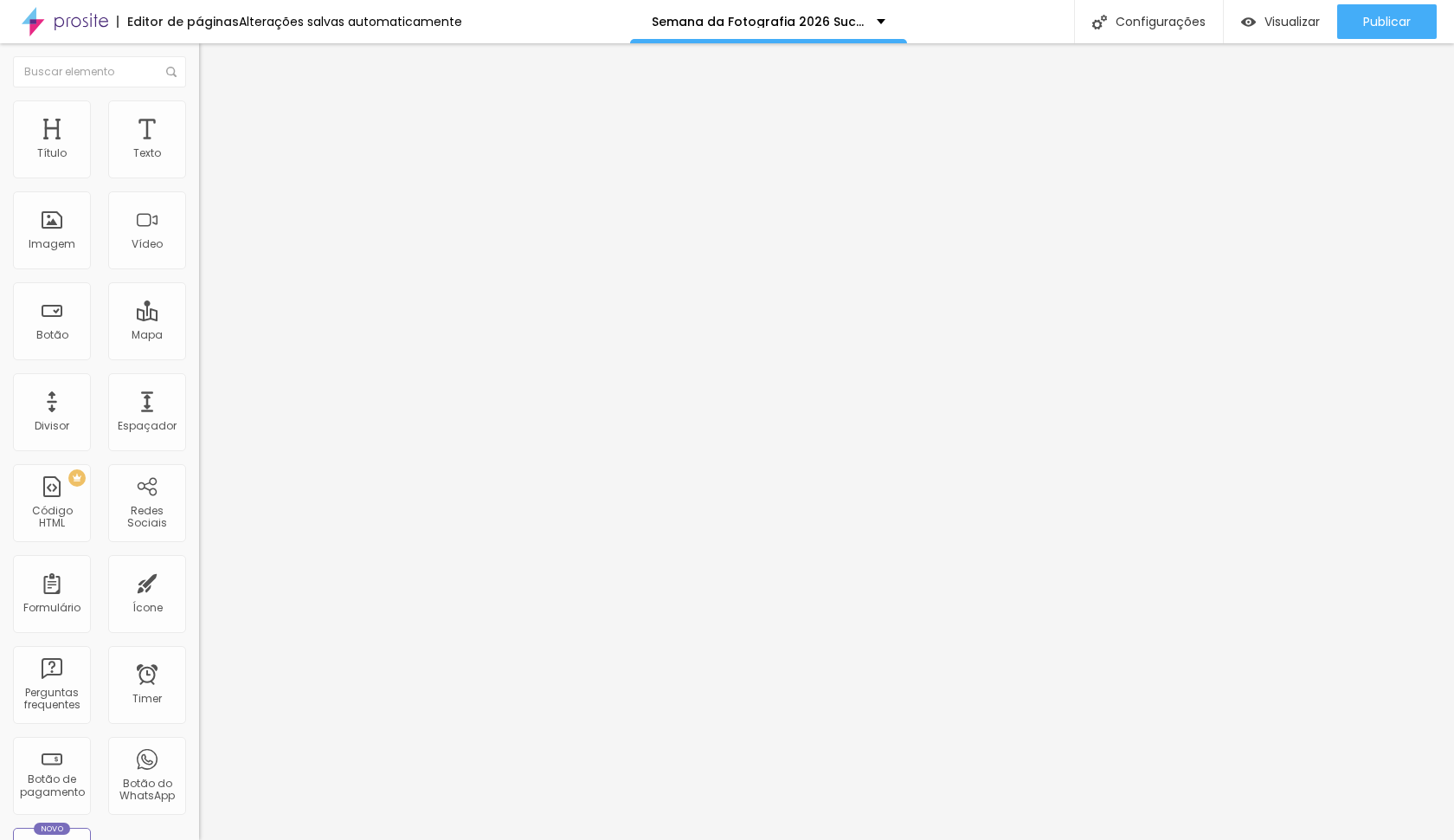
click at [199, 113] on li "Avançado" at bounding box center [298, 109] width 199 height 18
click at [199, 334] on input "10" at bounding box center [236, 342] width 74 height 18
type input "3"
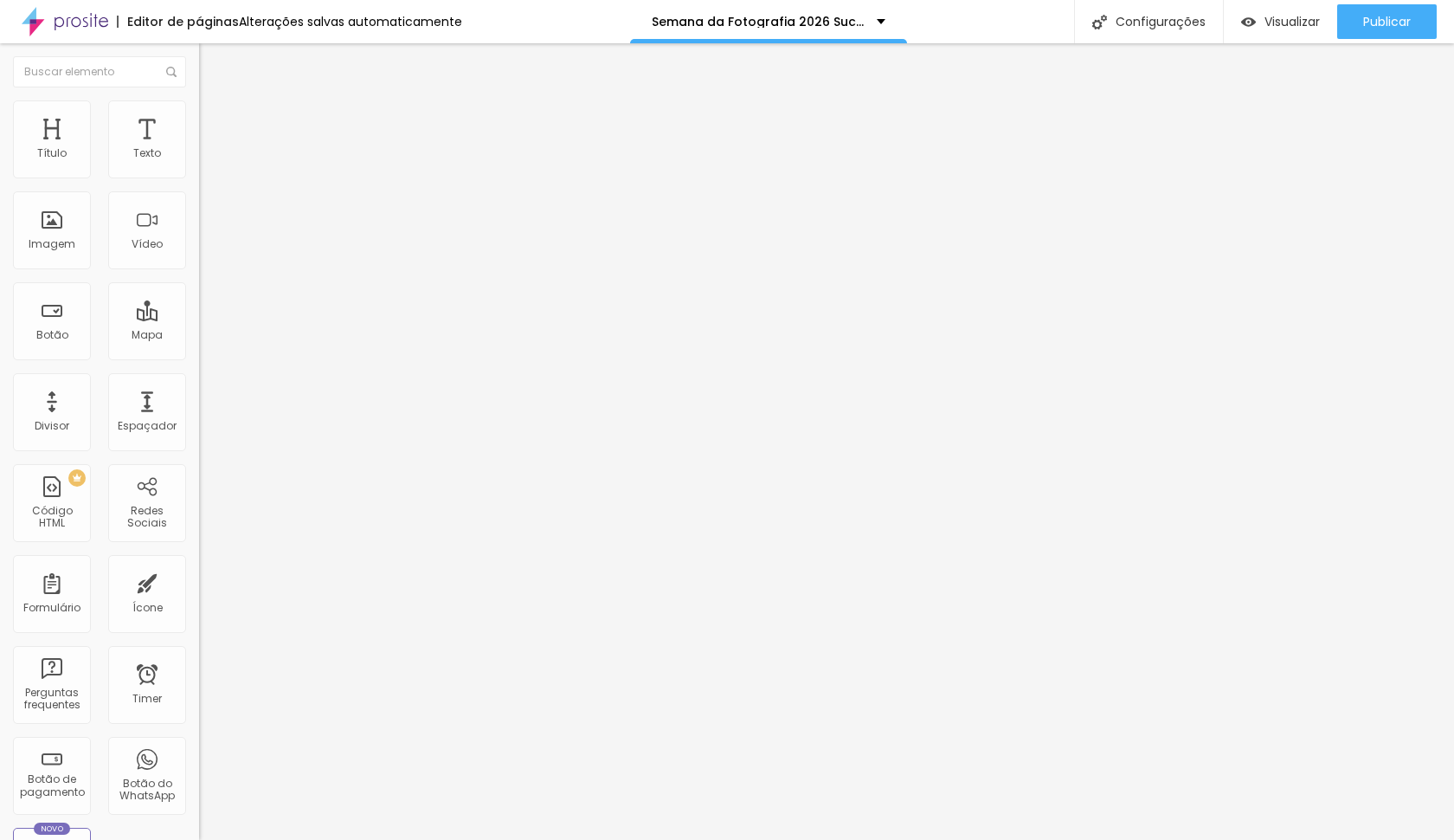
type input "30"
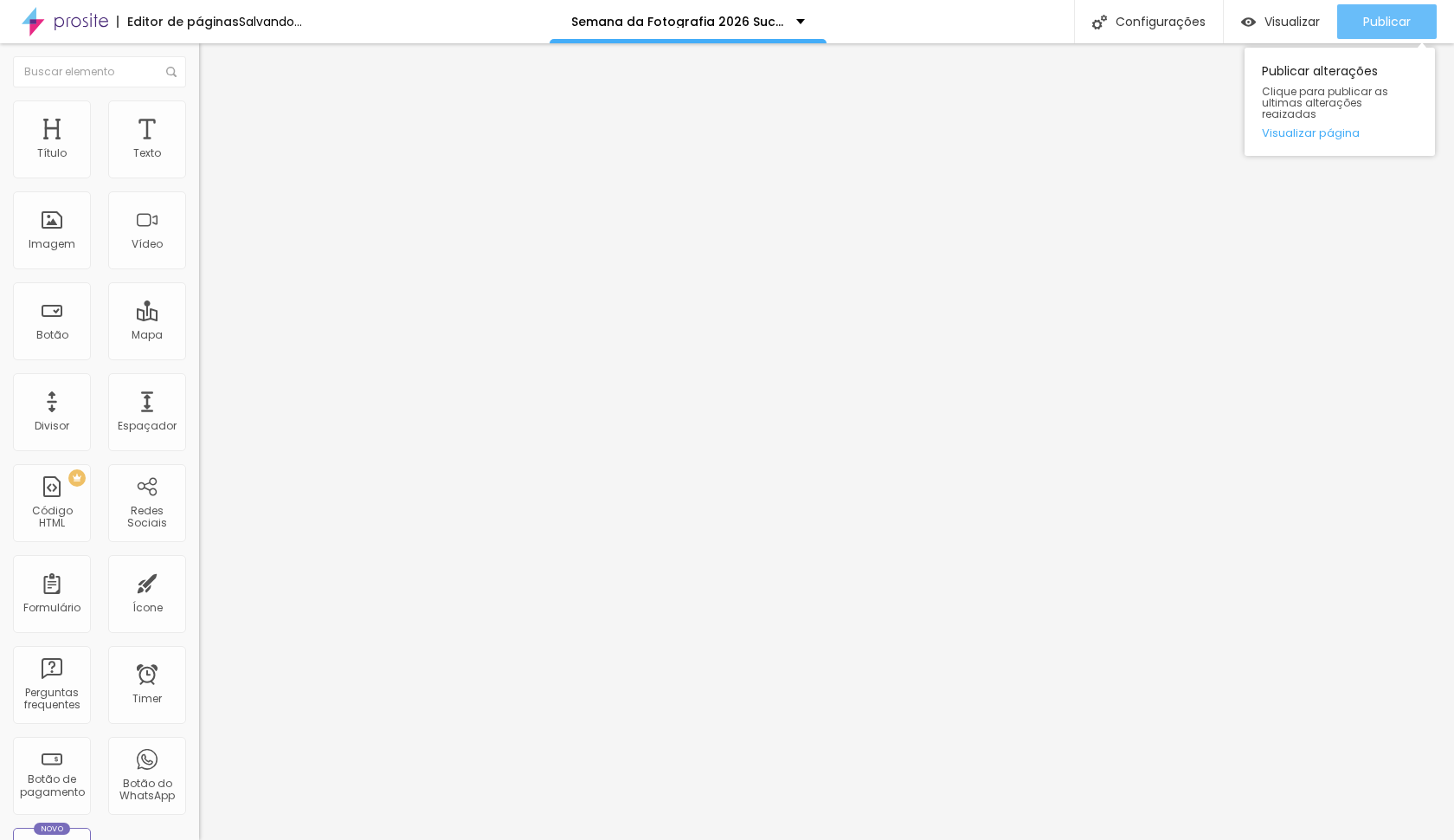
click at [1394, 26] on span "Publicar" at bounding box center [1387, 22] width 47 height 14
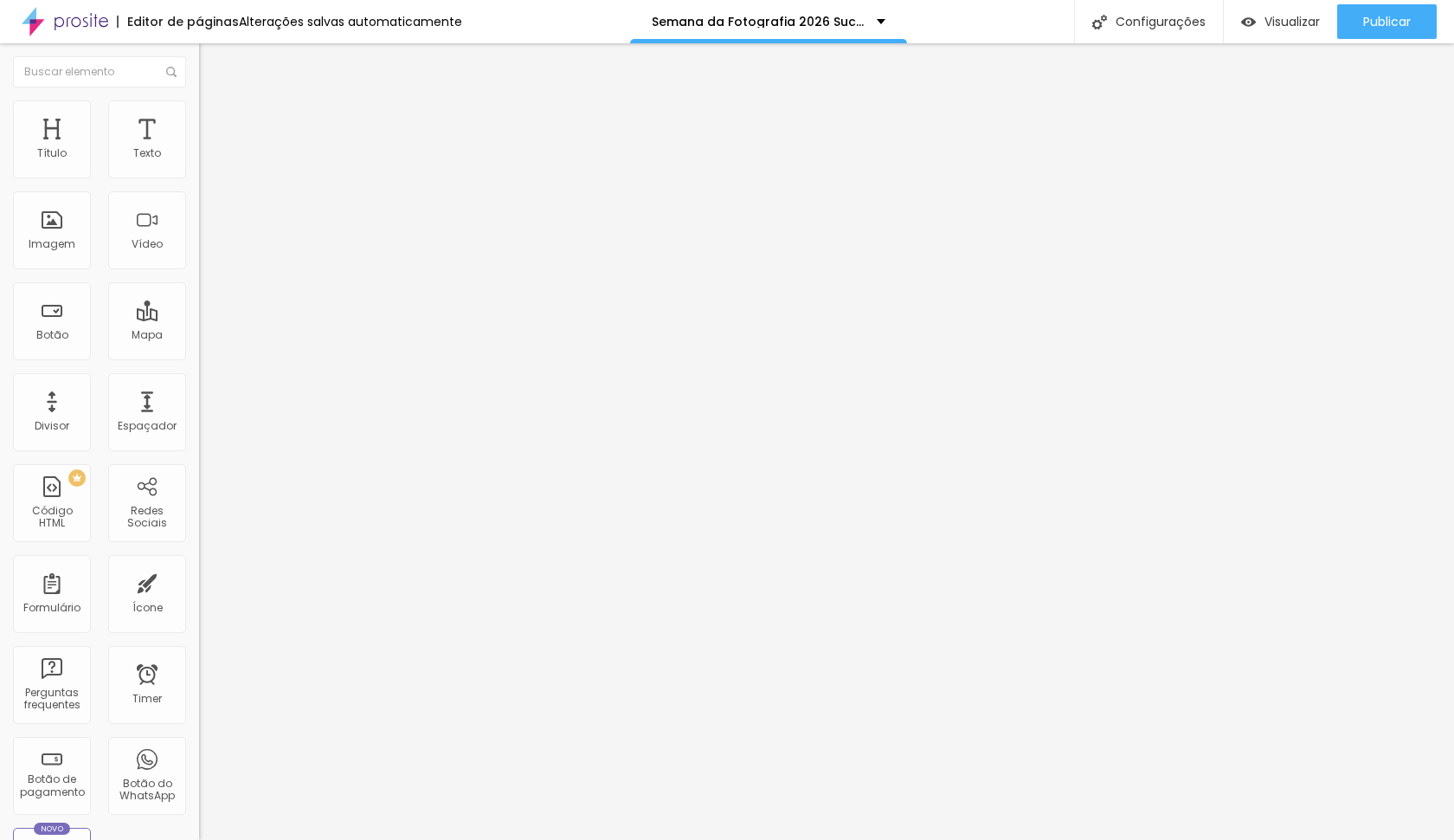
click at [199, 117] on img at bounding box center [207, 125] width 16 height 16
drag, startPoint x: 122, startPoint y: 576, endPoint x: 0, endPoint y: 355, distance: 252.4
click at [199, 392] on div "20 Espaçamento entre colunas 0 px Espaçamento vertical ID Html Classes Html Vis…" at bounding box center [298, 498] width 199 height 728
click at [1358, 21] on button "Publicar" at bounding box center [1387, 22] width 100 height 35
click at [199, 101] on li "Avançado" at bounding box center [298, 109] width 199 height 18
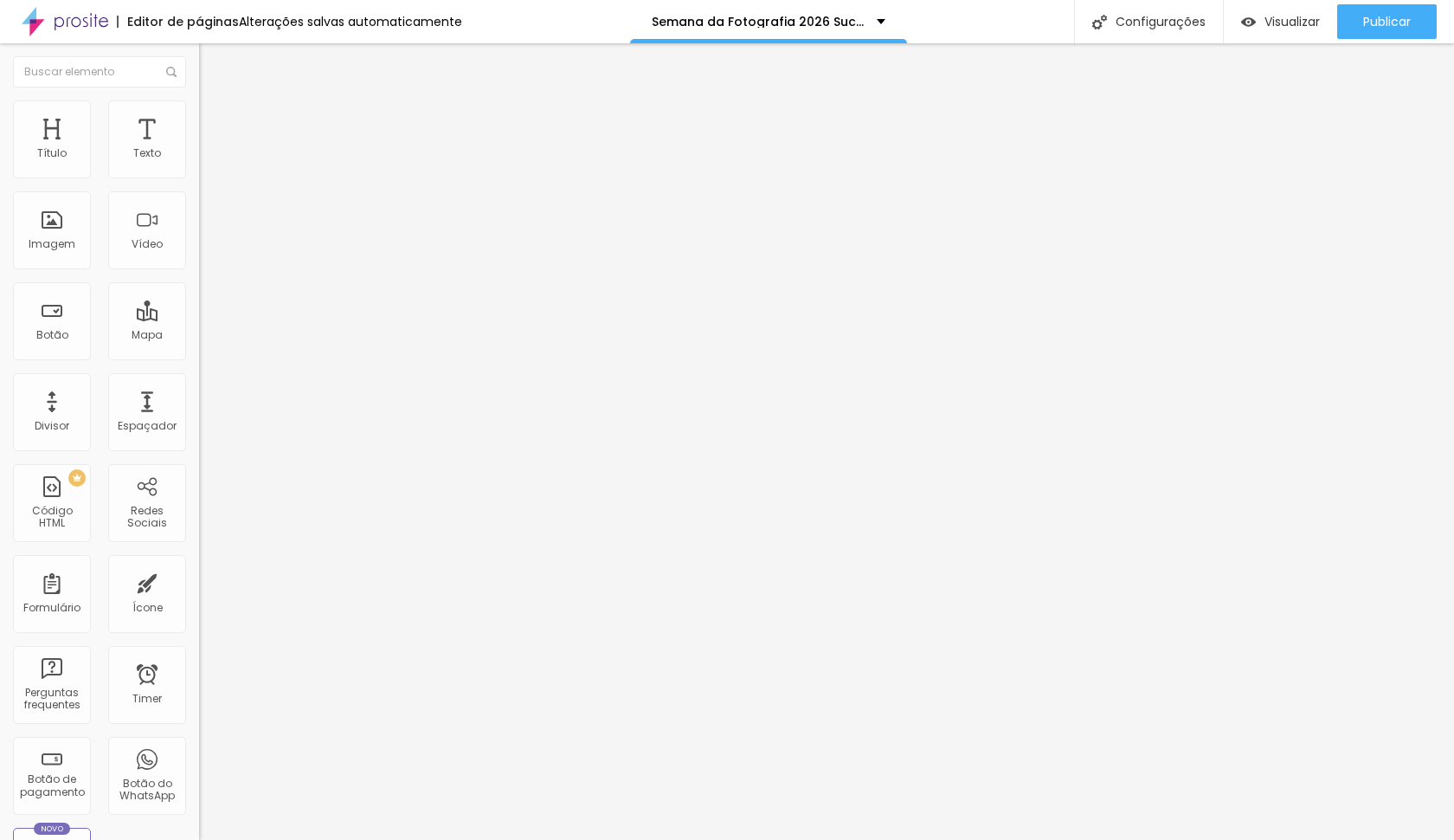
click at [199, 748] on div at bounding box center [298, 748] width 199 height 0
click at [1364, 16] on span "Publicar" at bounding box center [1387, 22] width 47 height 14
